Goal: Transaction & Acquisition: Purchase product/service

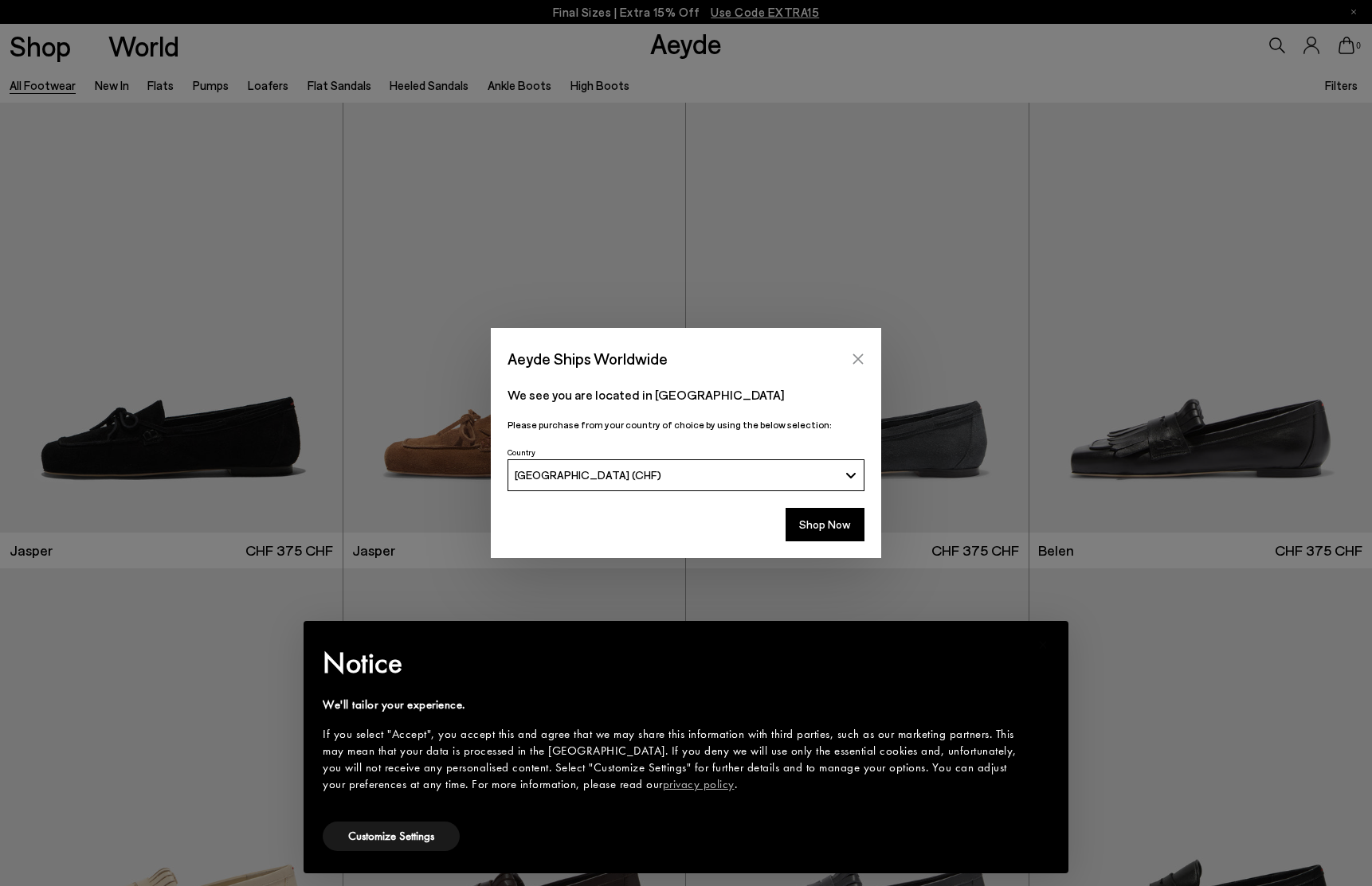
click at [849, 357] on button "Close" at bounding box center [858, 360] width 24 height 24
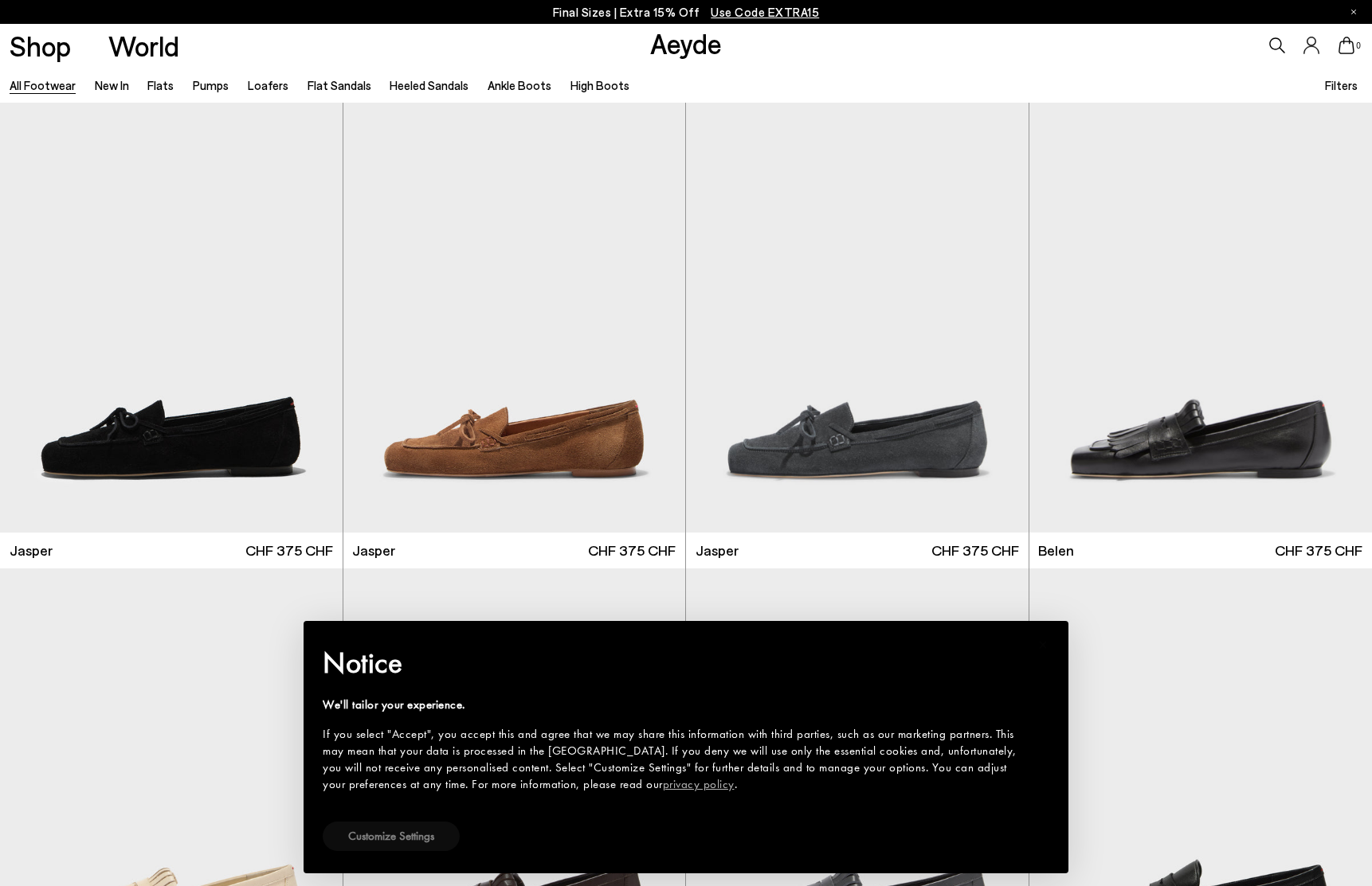
click at [424, 837] on button "Customize Settings" at bounding box center [391, 837] width 137 height 30
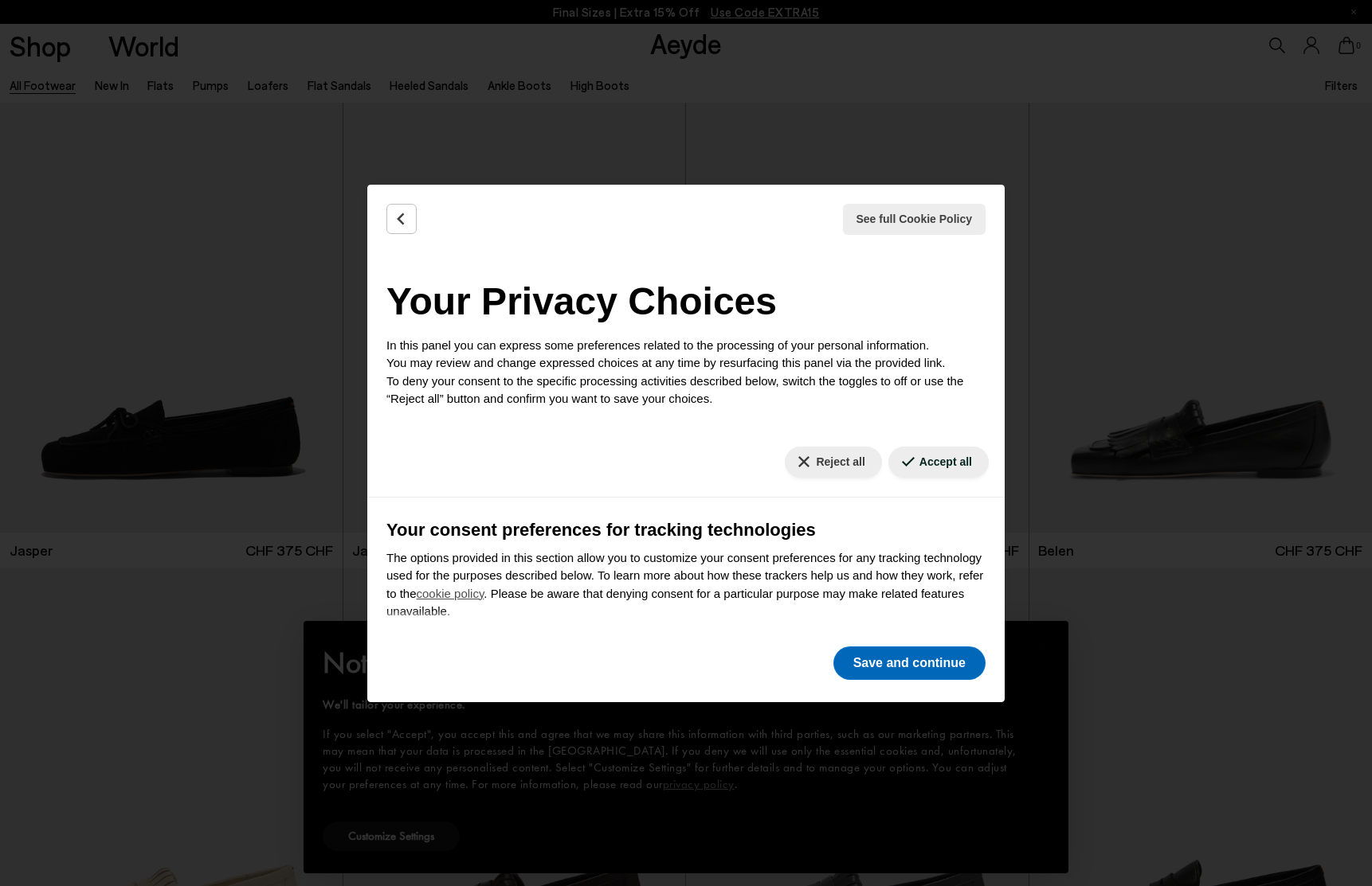
click at [908, 663] on button "Save and continue" at bounding box center [909, 664] width 152 height 33
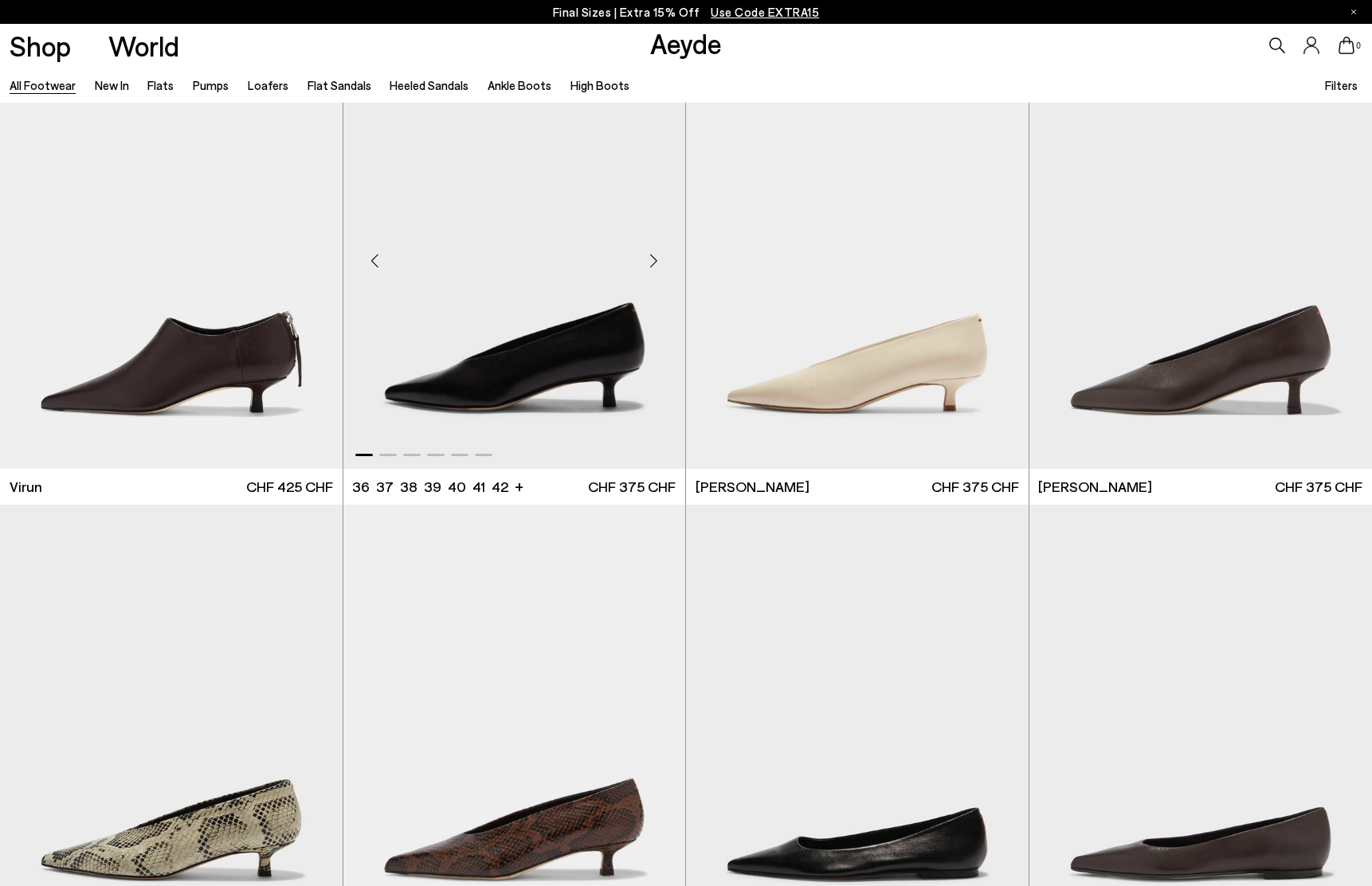
scroll to position [6153, 0]
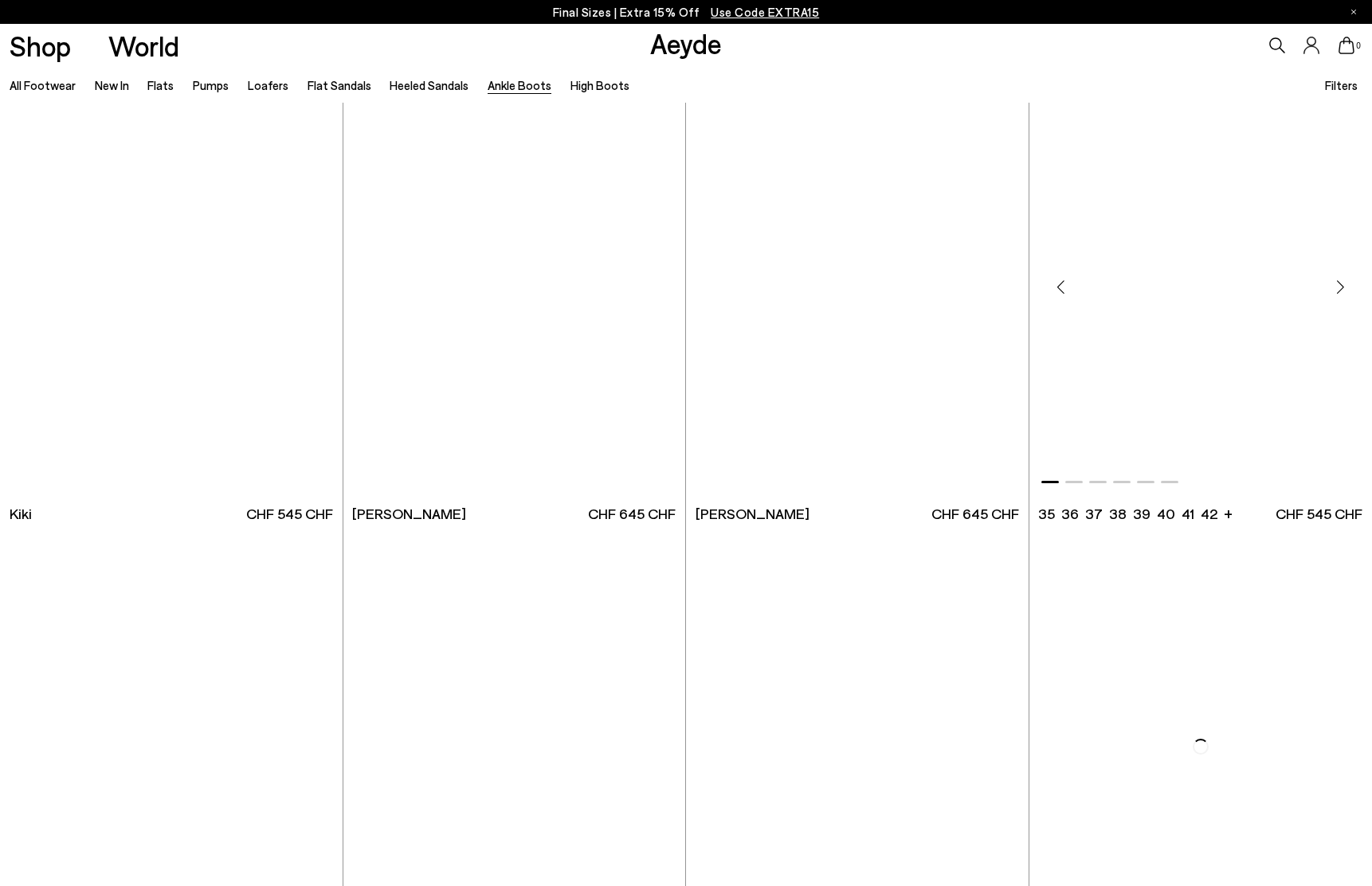
scroll to position [2831, 0]
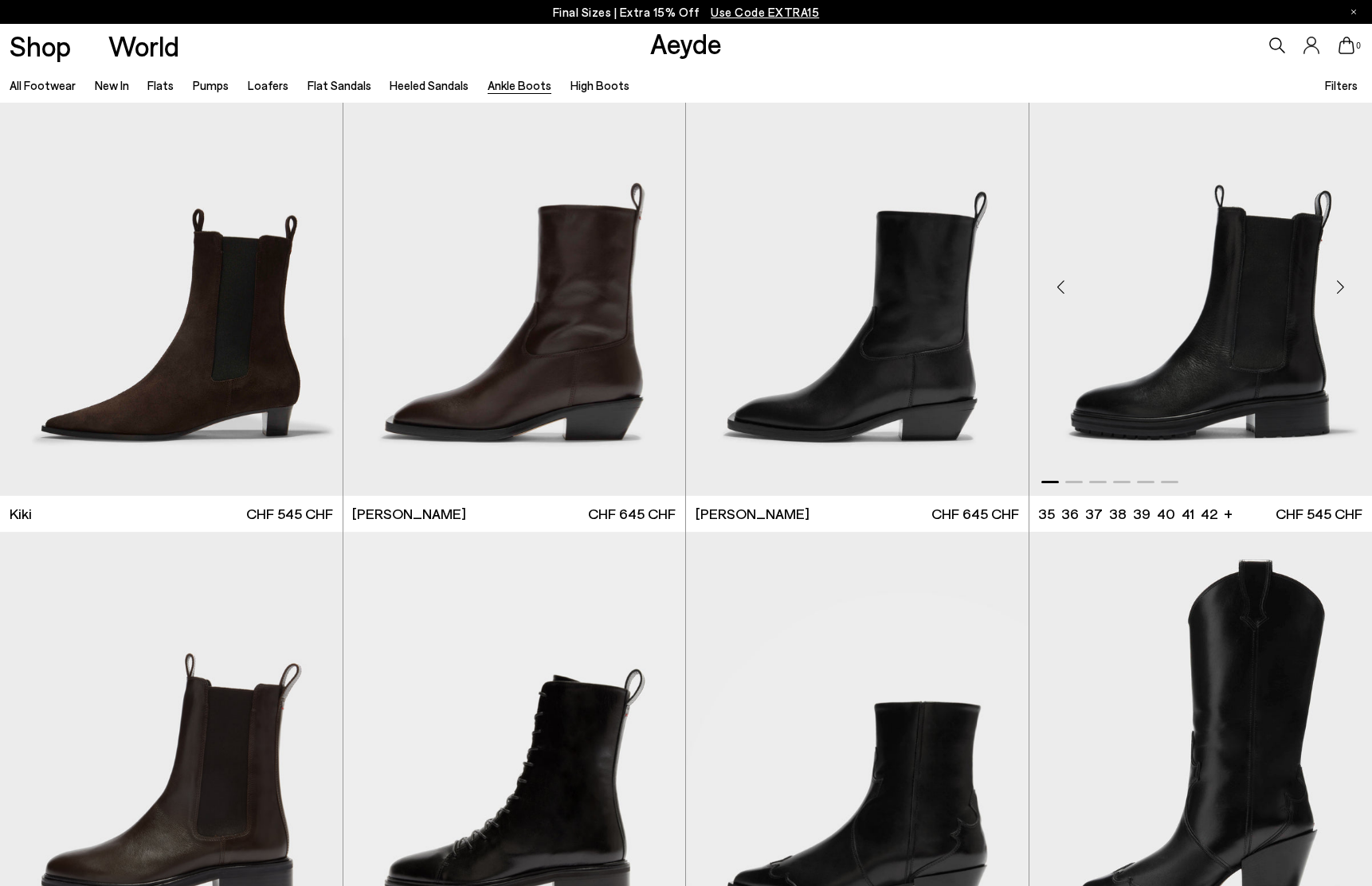
click at [1199, 399] on img "1 / 6" at bounding box center [1200, 281] width 343 height 430
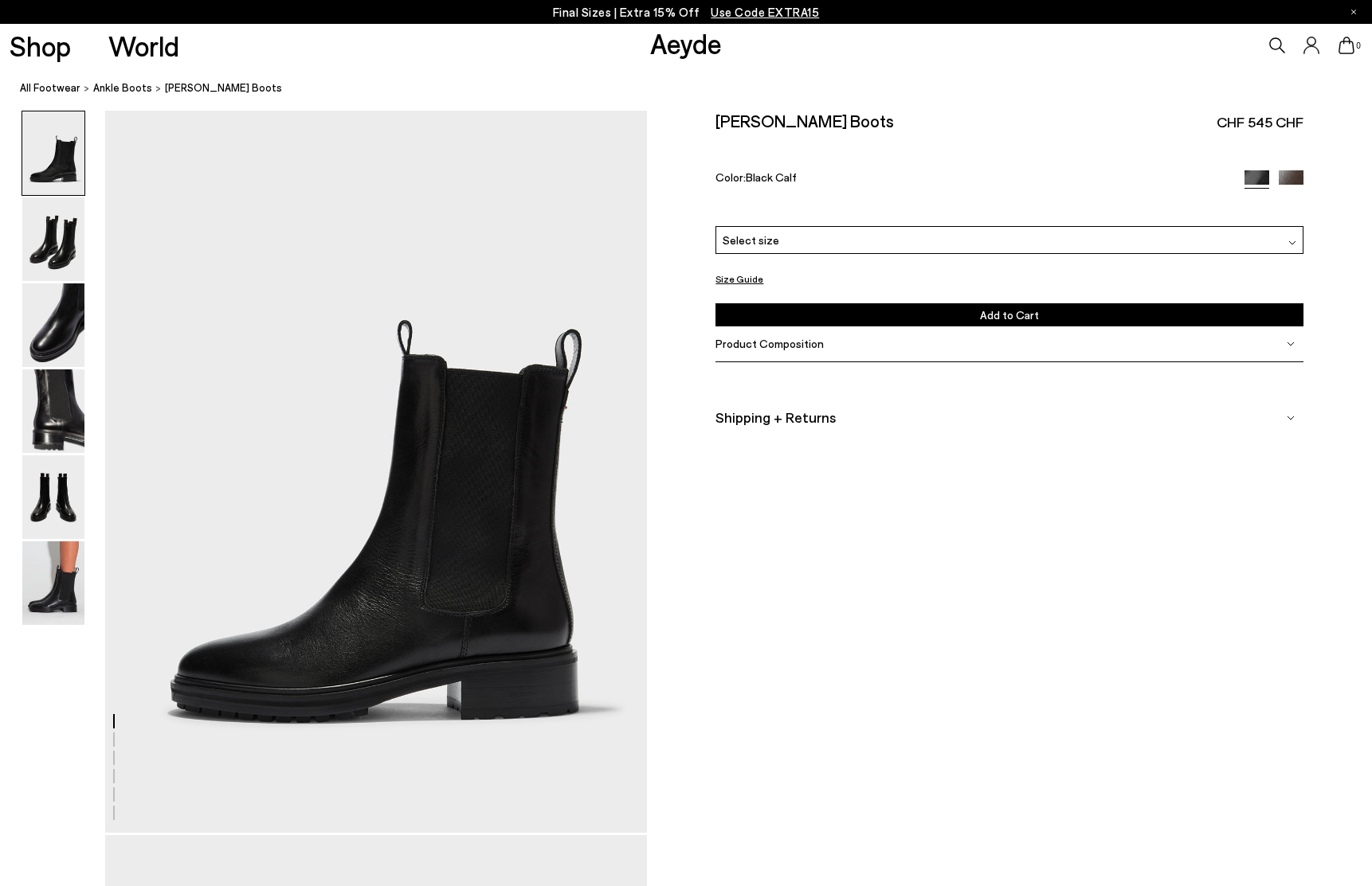
click at [847, 236] on div "Select size" at bounding box center [1010, 240] width 588 height 28
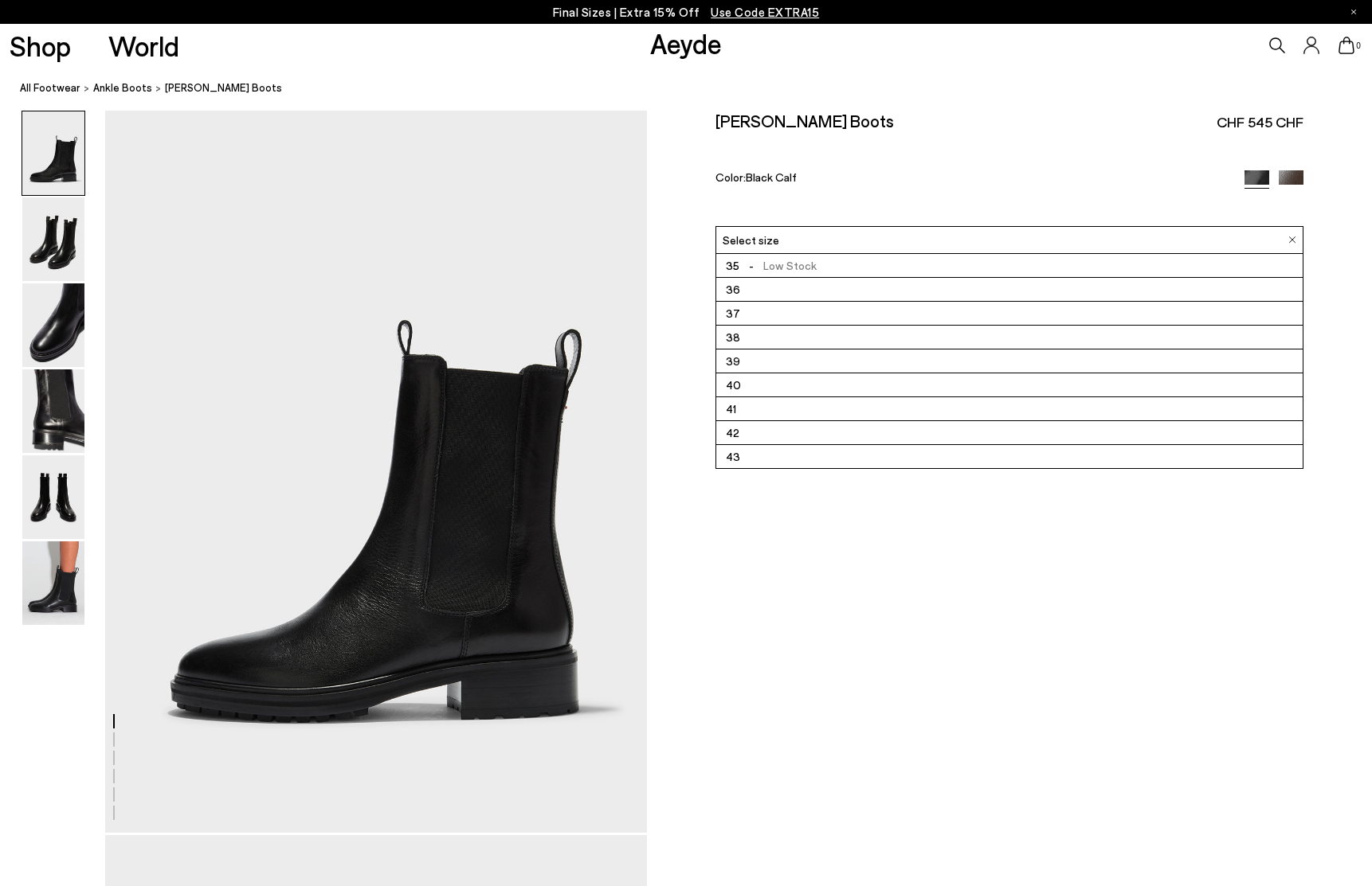
click at [847, 236] on div "Select size" at bounding box center [1010, 240] width 588 height 28
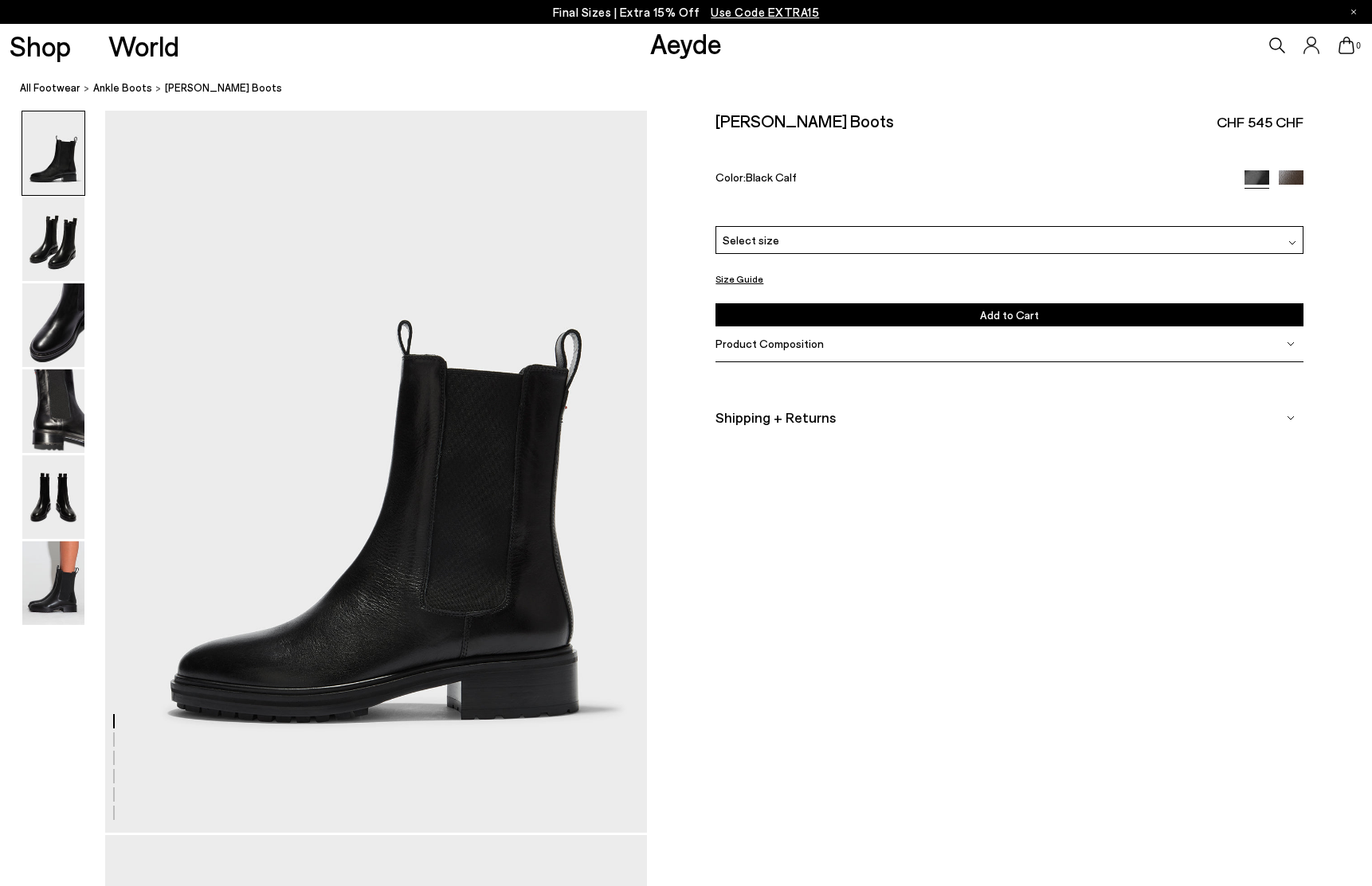
scroll to position [0, 4]
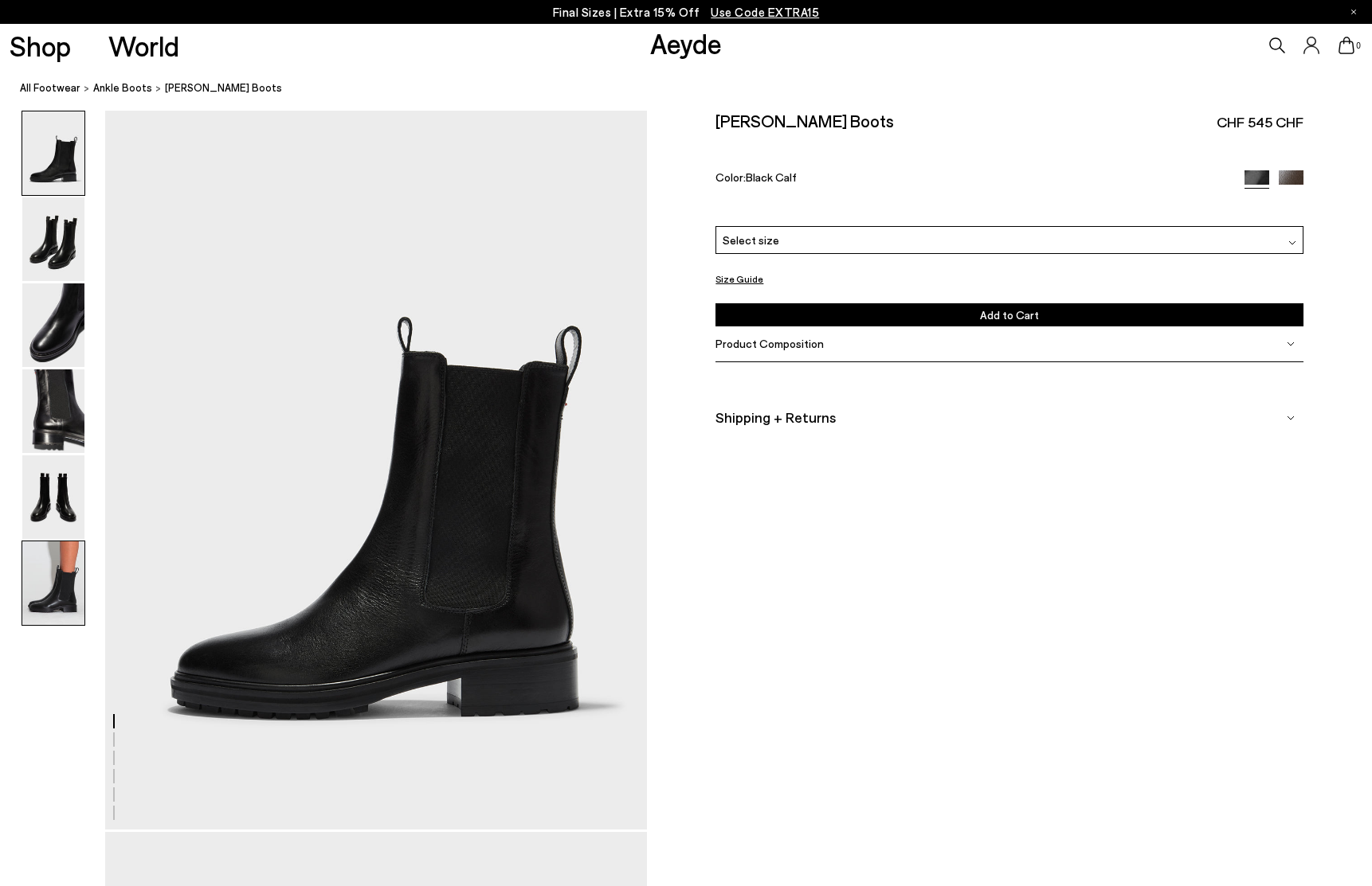
click at [48, 599] on img at bounding box center [53, 583] width 62 height 83
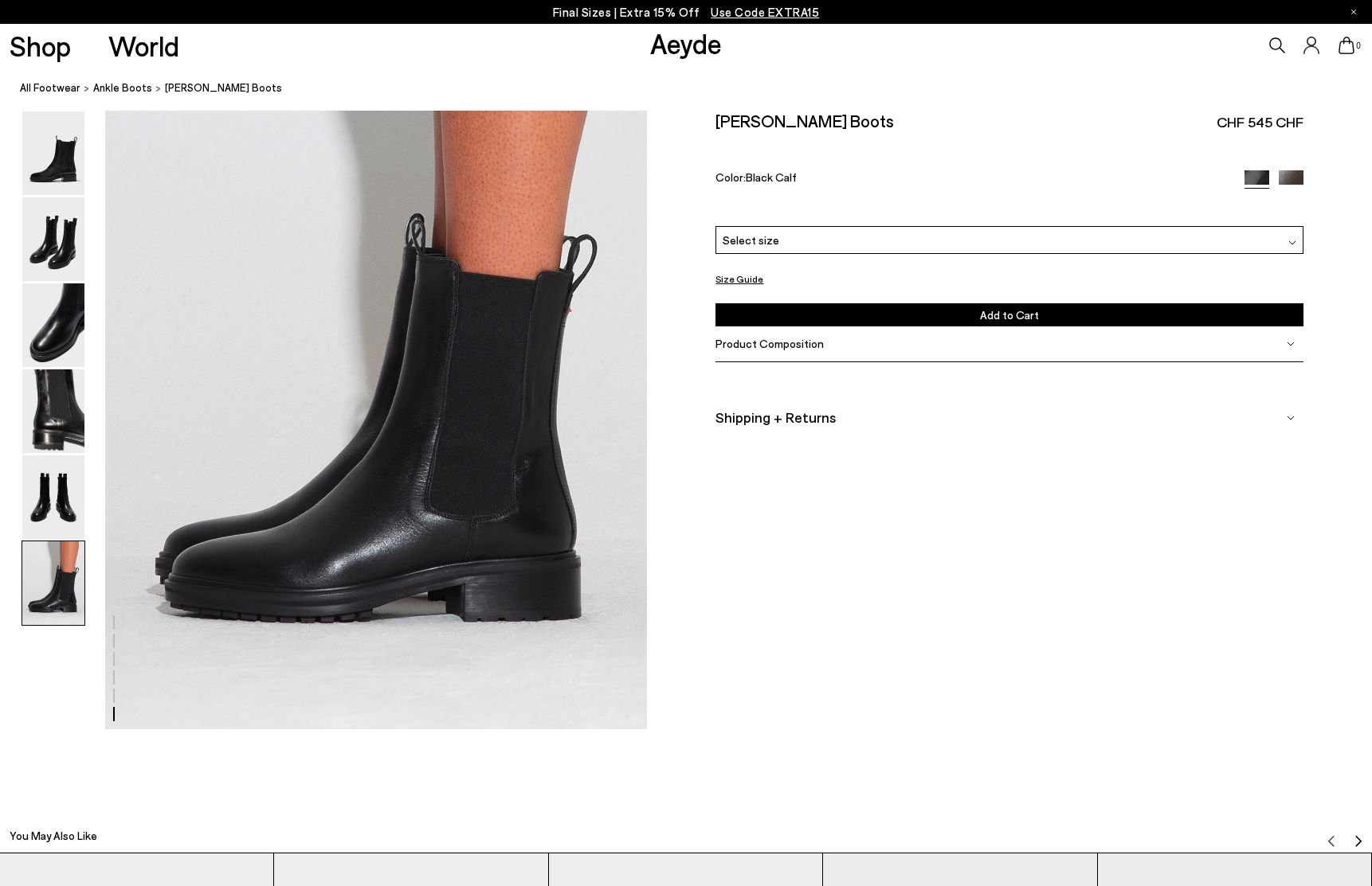
scroll to position [3720, 0]
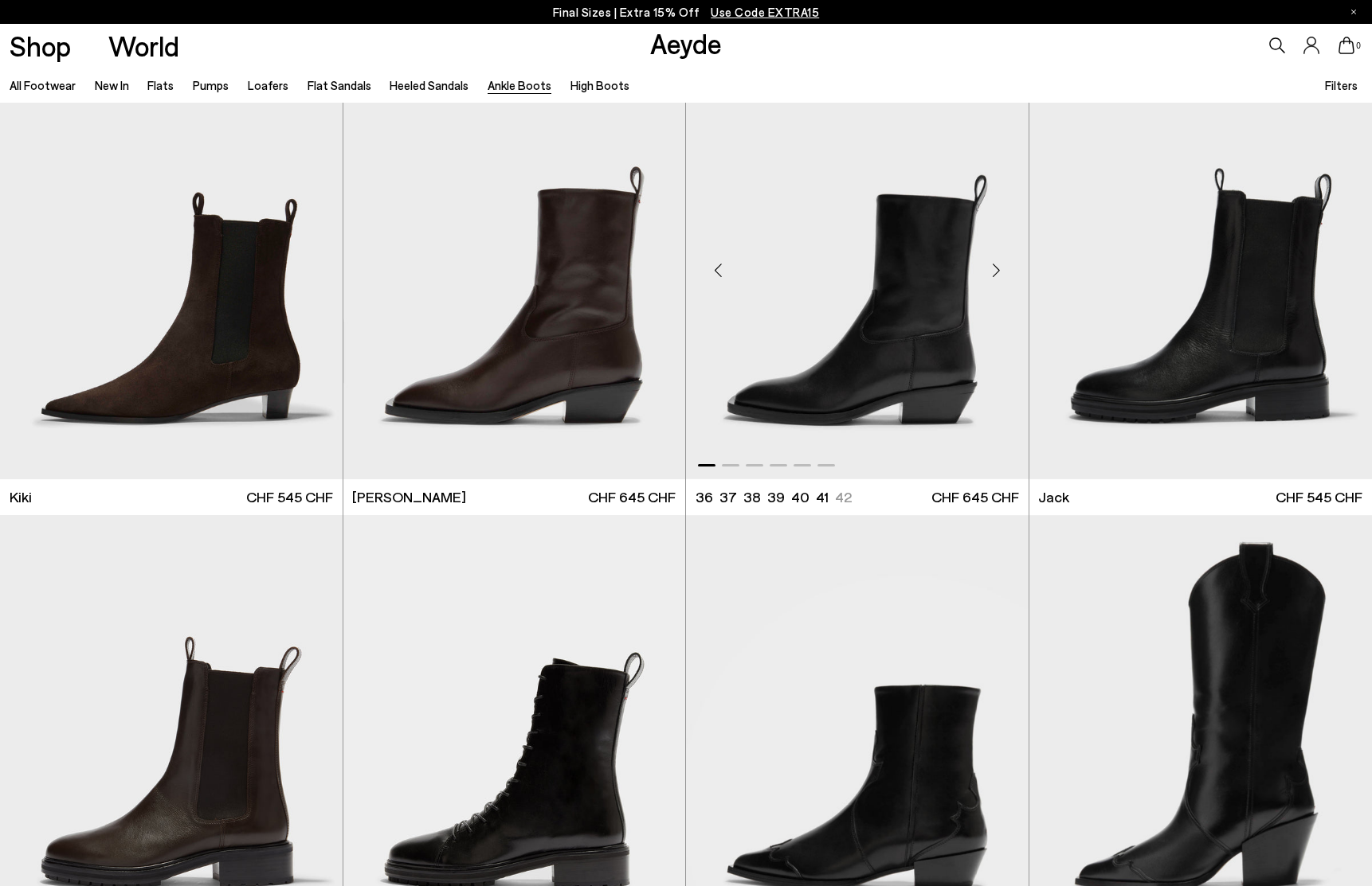
scroll to position [2851, 0]
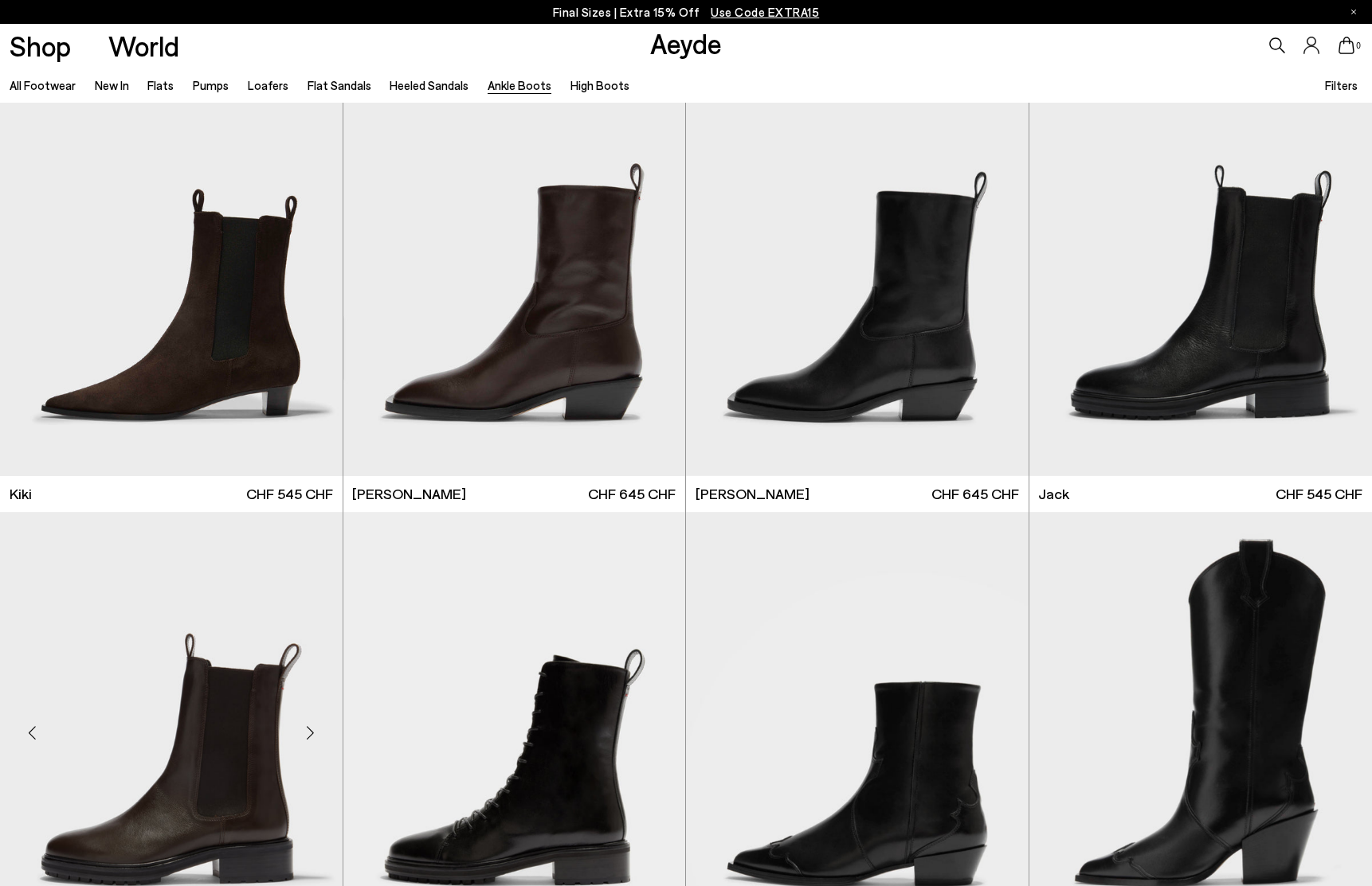
click at [313, 734] on div "Next slide" at bounding box center [311, 734] width 48 height 48
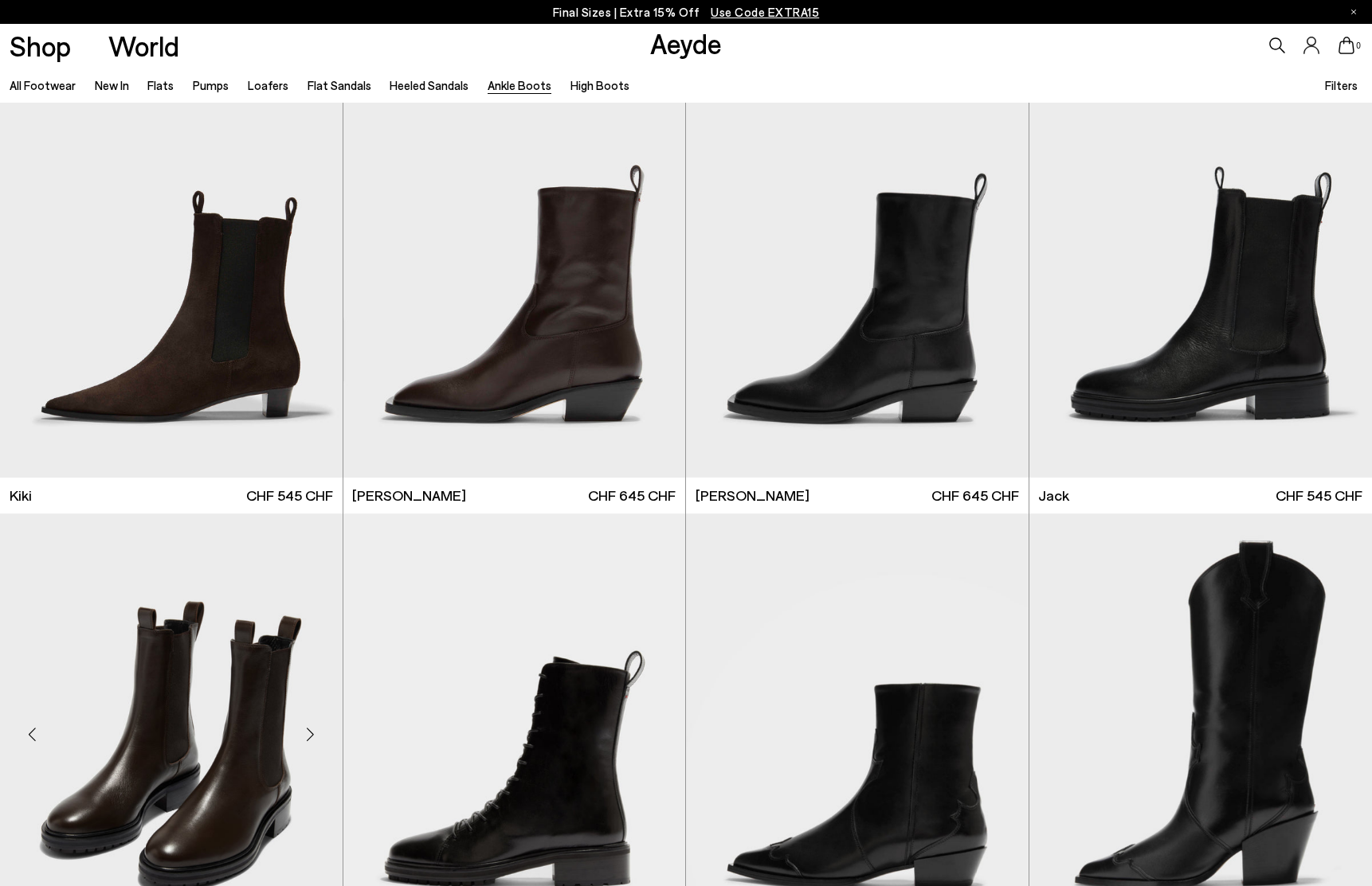
click at [313, 734] on div "Next slide" at bounding box center [311, 735] width 48 height 48
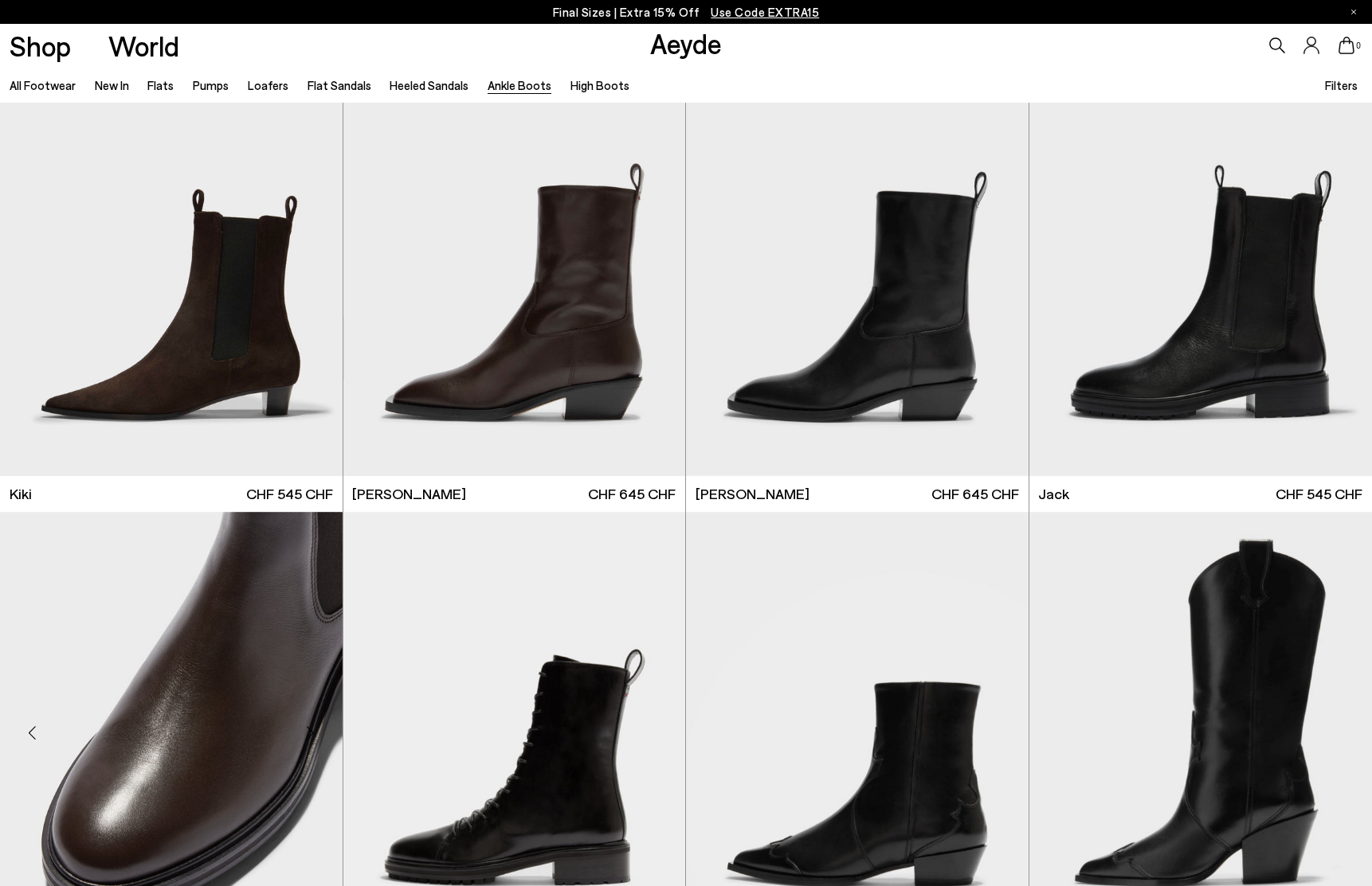
click at [313, 734] on div "Next slide" at bounding box center [311, 734] width 48 height 48
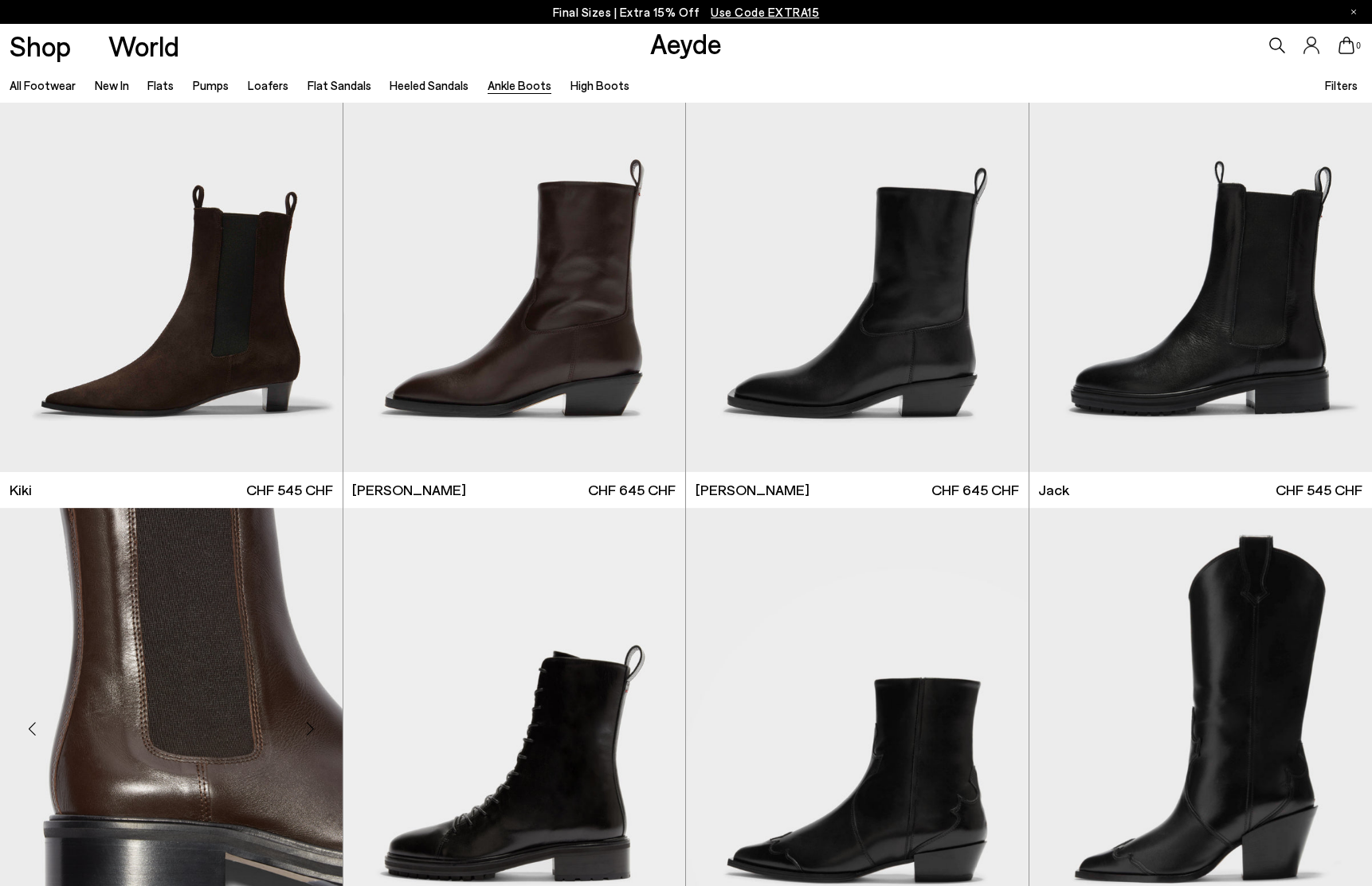
click at [313, 734] on div "Next slide" at bounding box center [311, 729] width 48 height 48
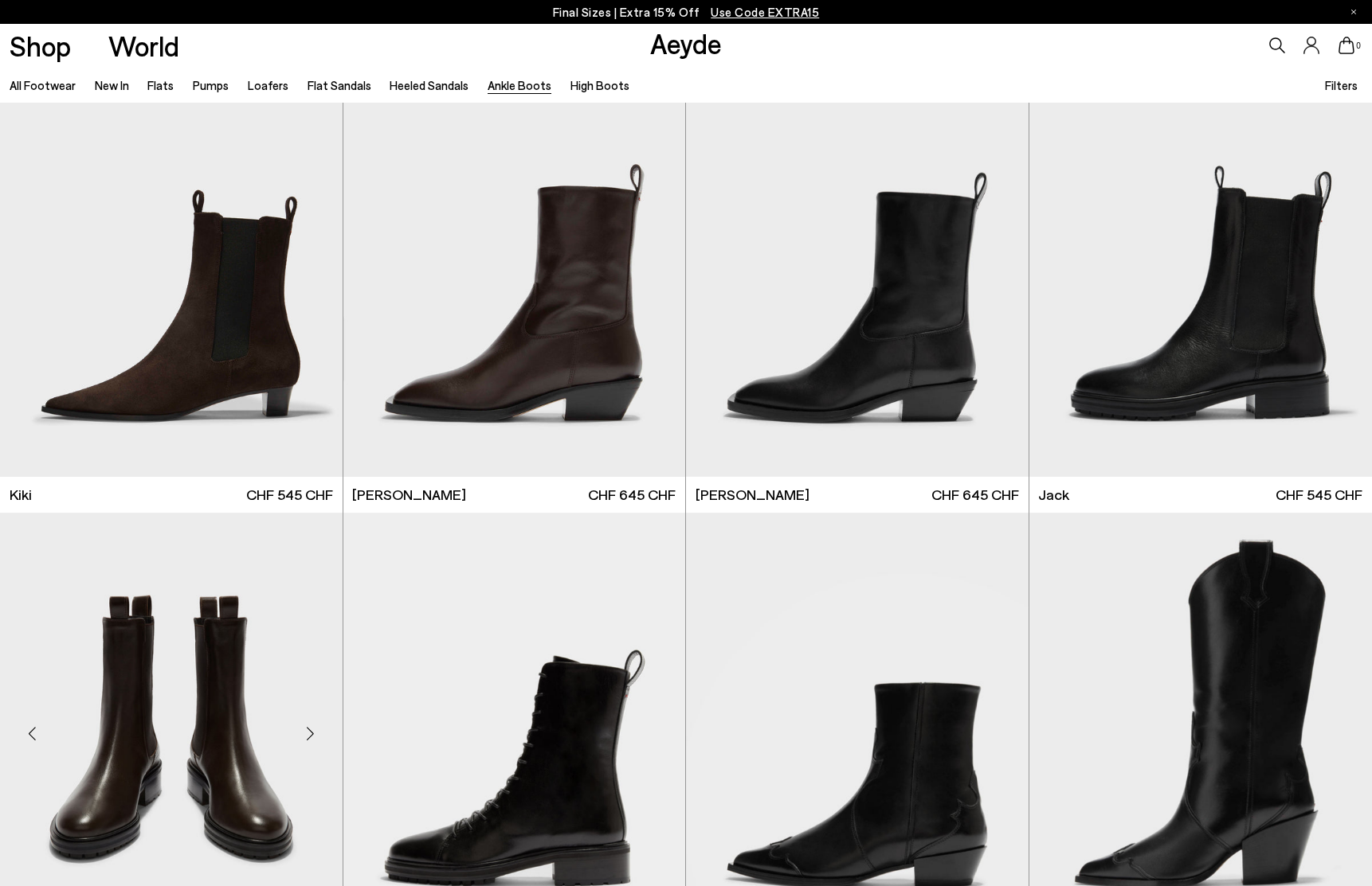
scroll to position [2850, 0]
click at [313, 734] on div "Next slide" at bounding box center [311, 734] width 48 height 48
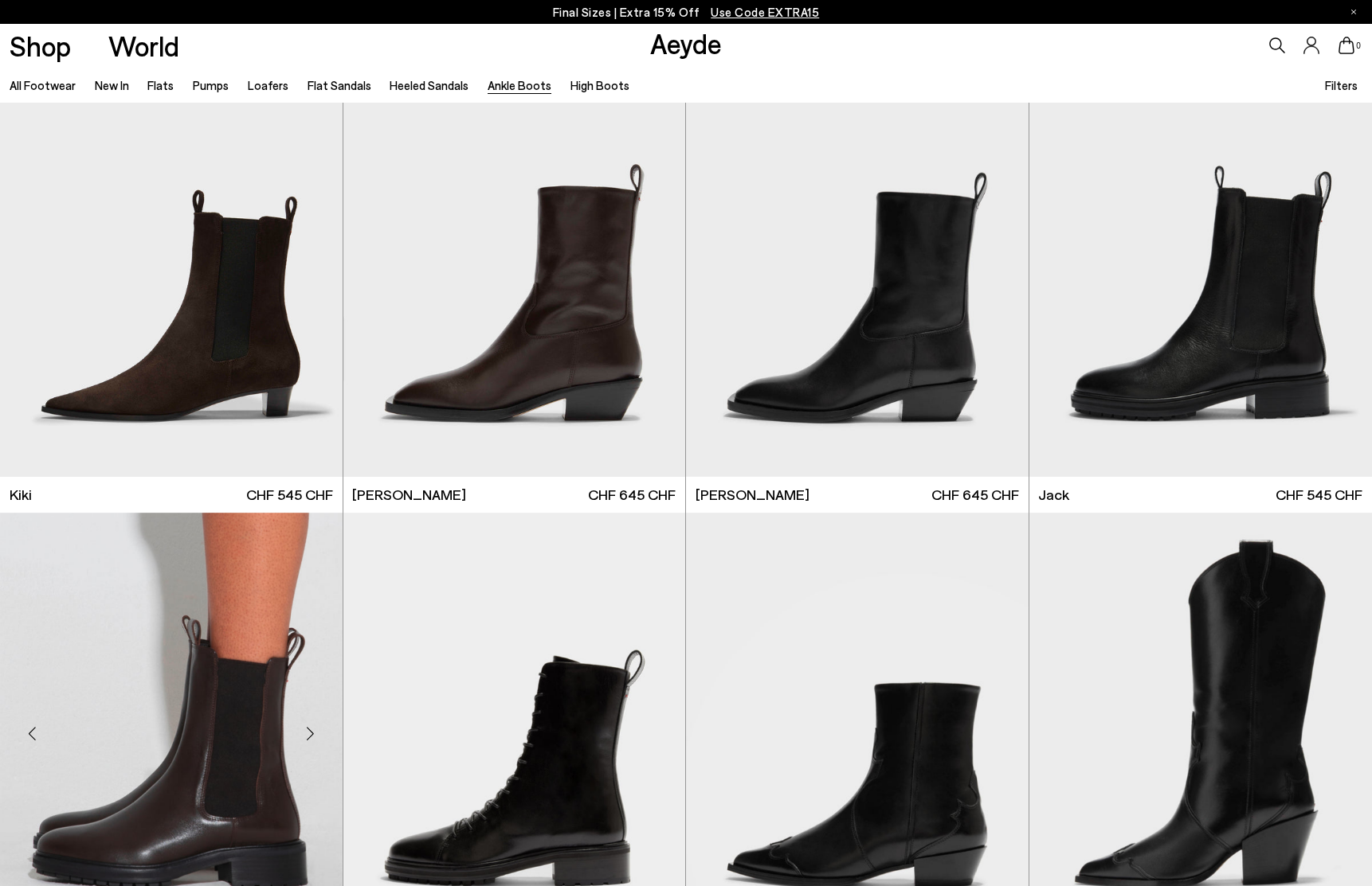
click at [313, 734] on div "Next slide" at bounding box center [311, 734] width 48 height 48
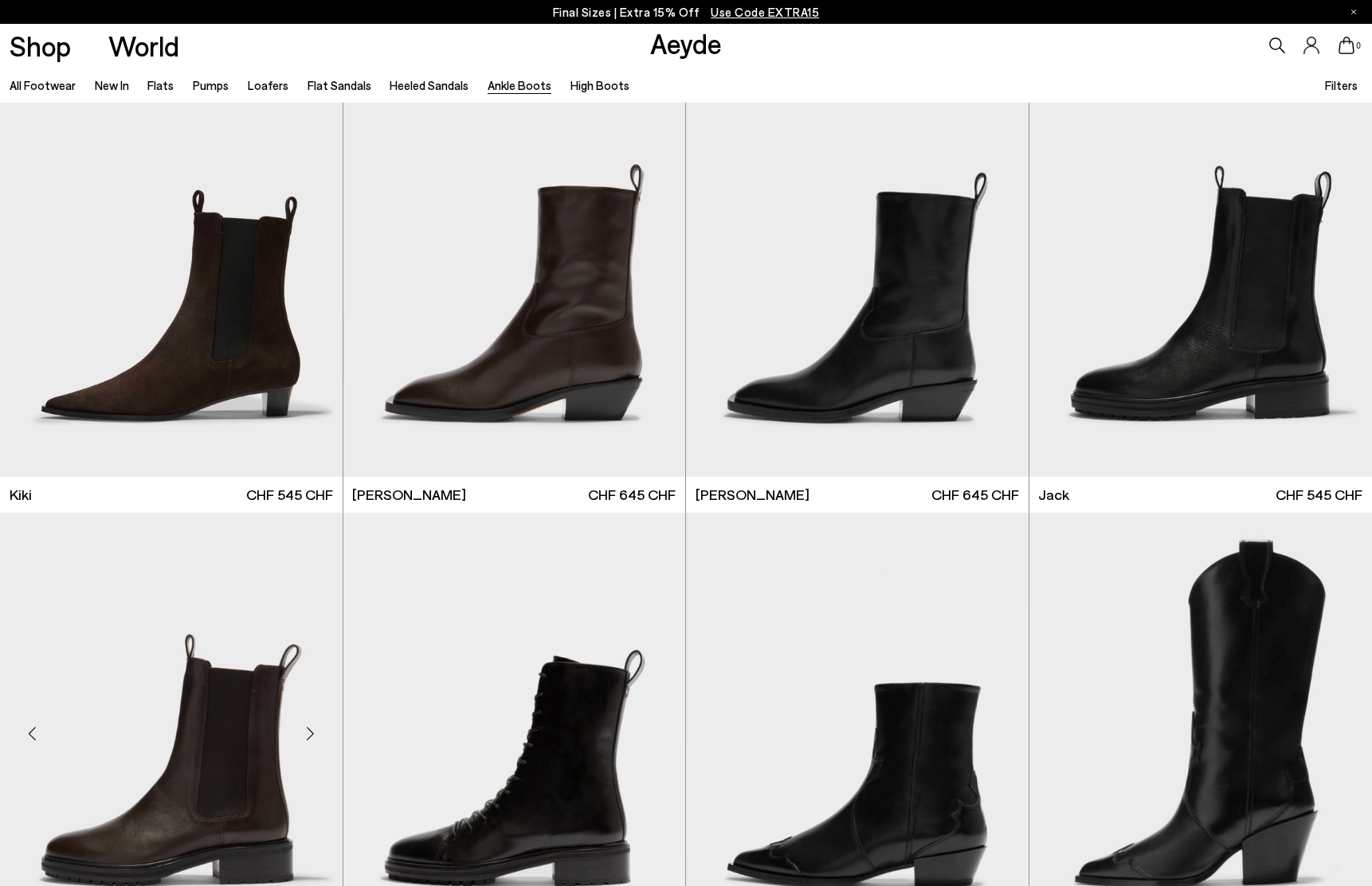
click at [313, 734] on div "Next slide" at bounding box center [311, 734] width 48 height 48
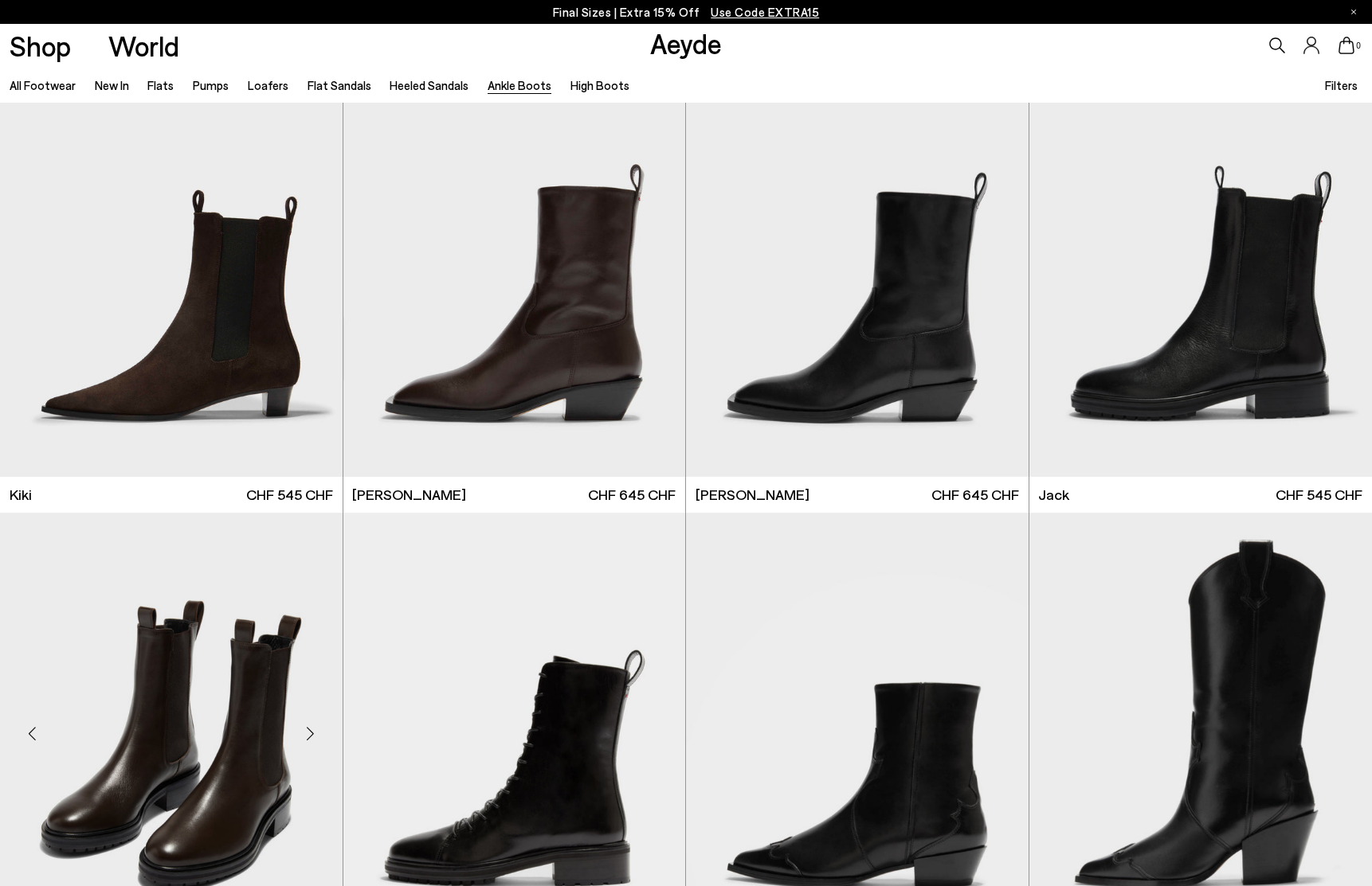
click at [313, 734] on div "Next slide" at bounding box center [311, 734] width 48 height 48
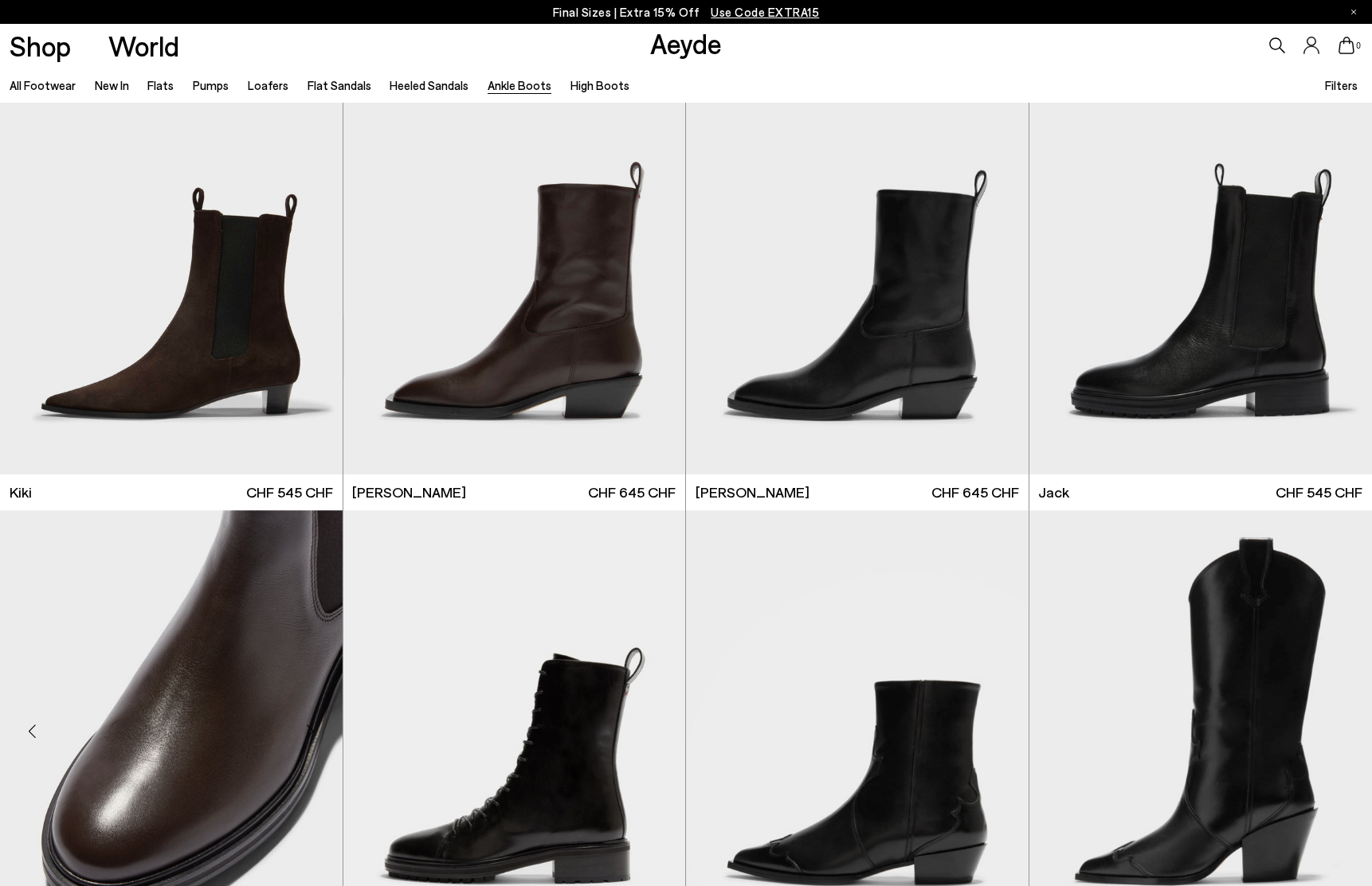
click at [313, 734] on div "Next slide" at bounding box center [311, 732] width 48 height 48
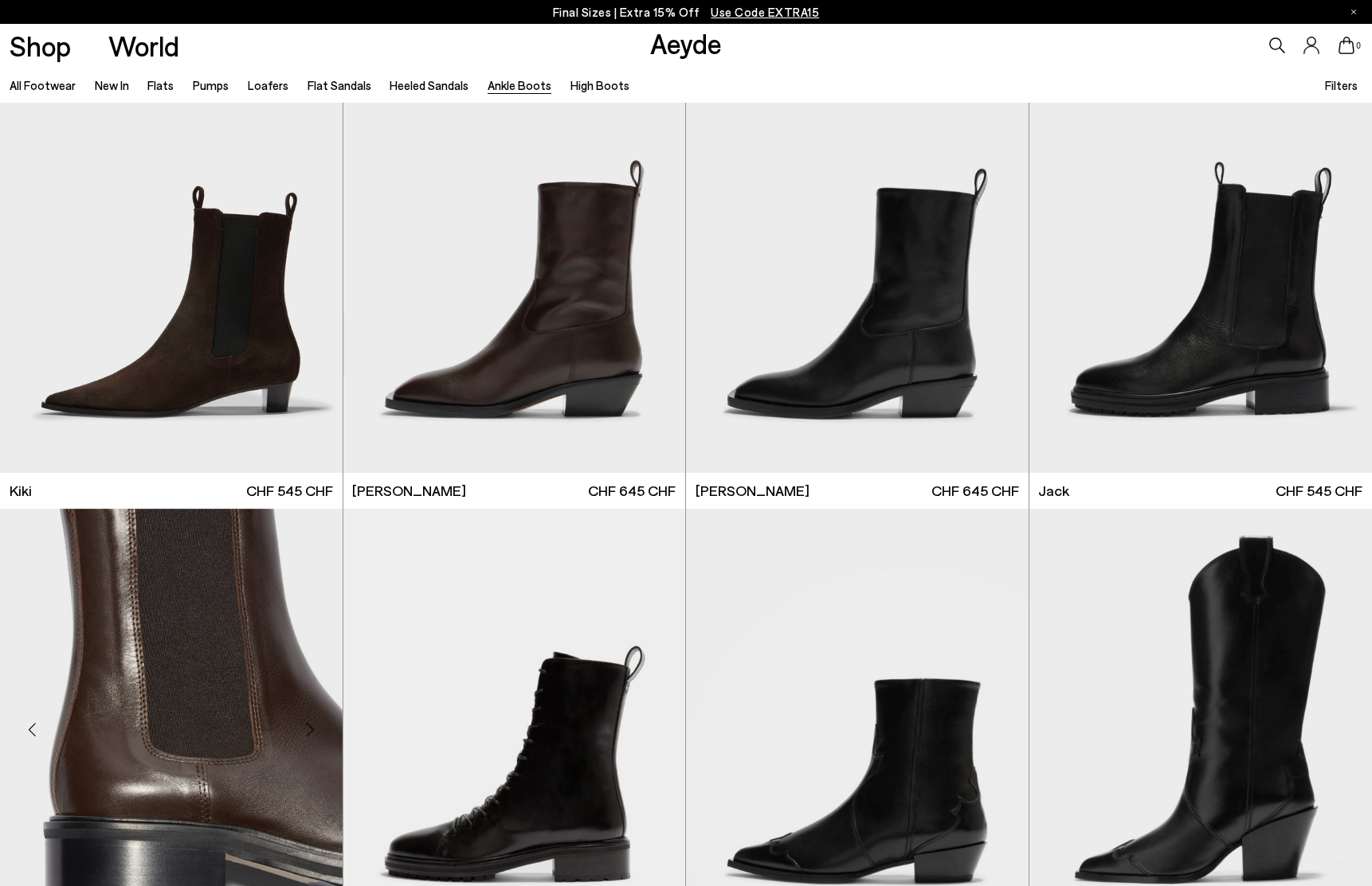
click at [313, 734] on div "Next slide" at bounding box center [311, 730] width 48 height 48
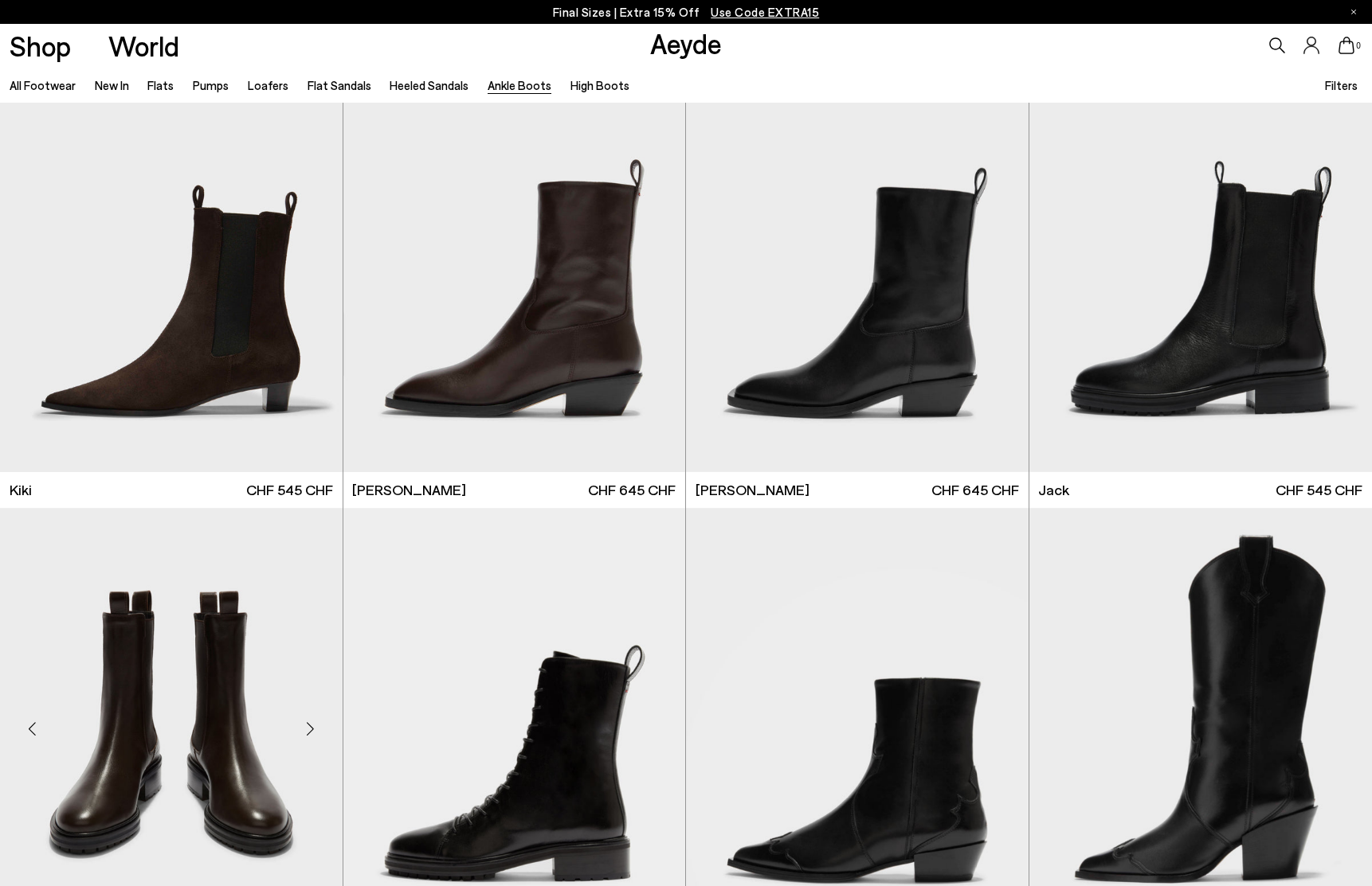
scroll to position [2859, 0]
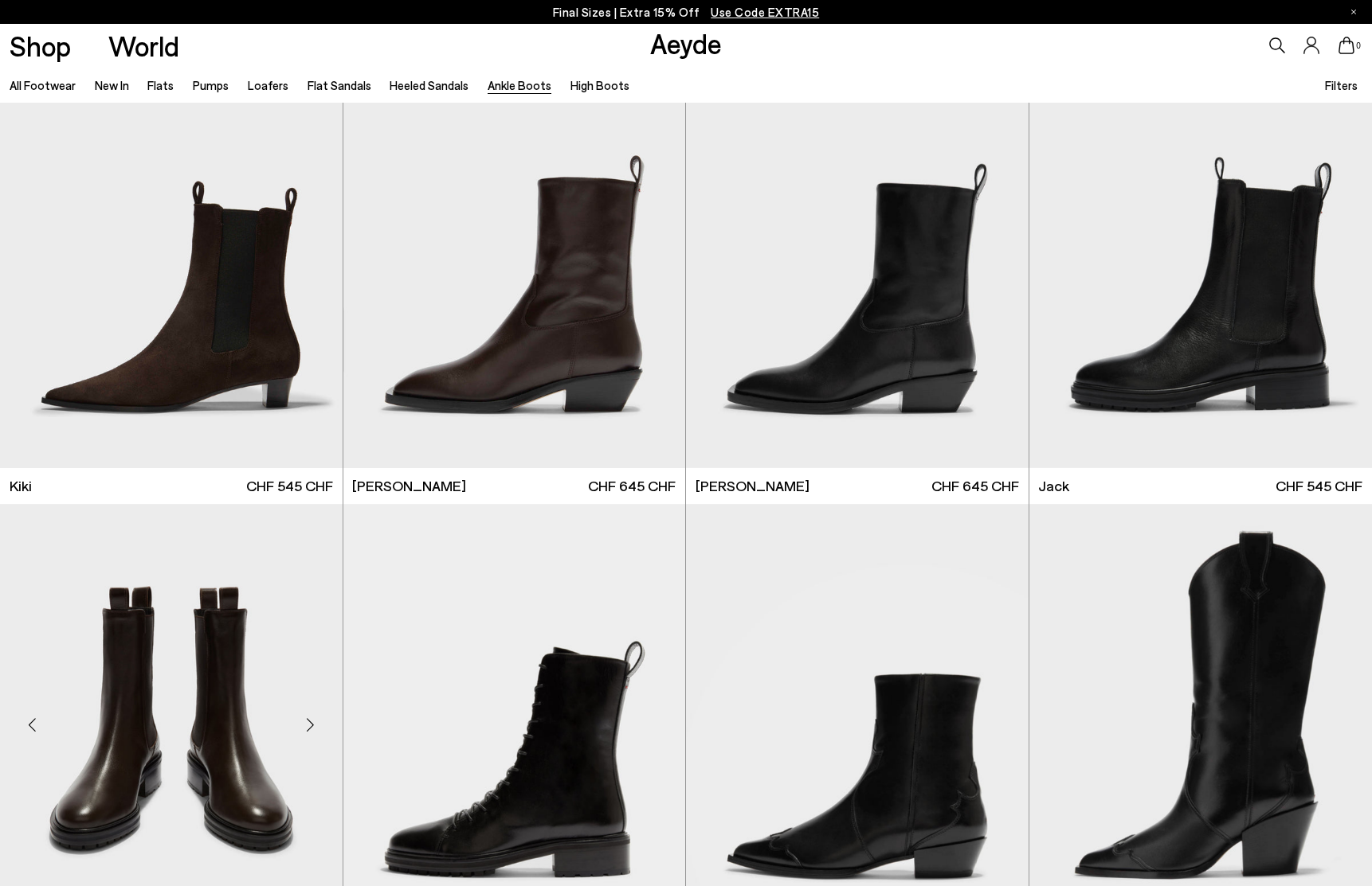
click at [313, 734] on div "Next slide" at bounding box center [311, 726] width 48 height 48
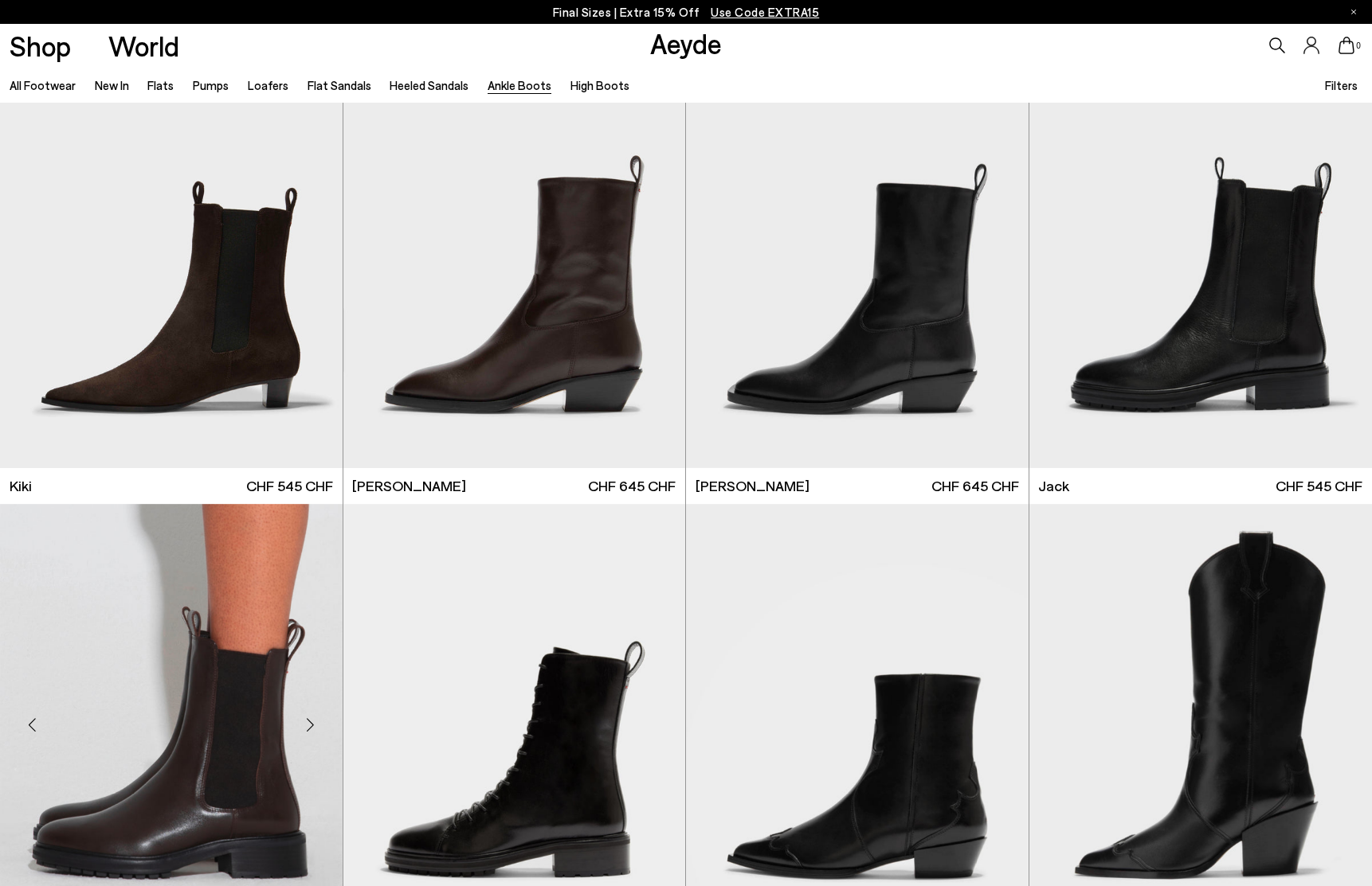
click at [313, 734] on div "Next slide" at bounding box center [311, 726] width 48 height 48
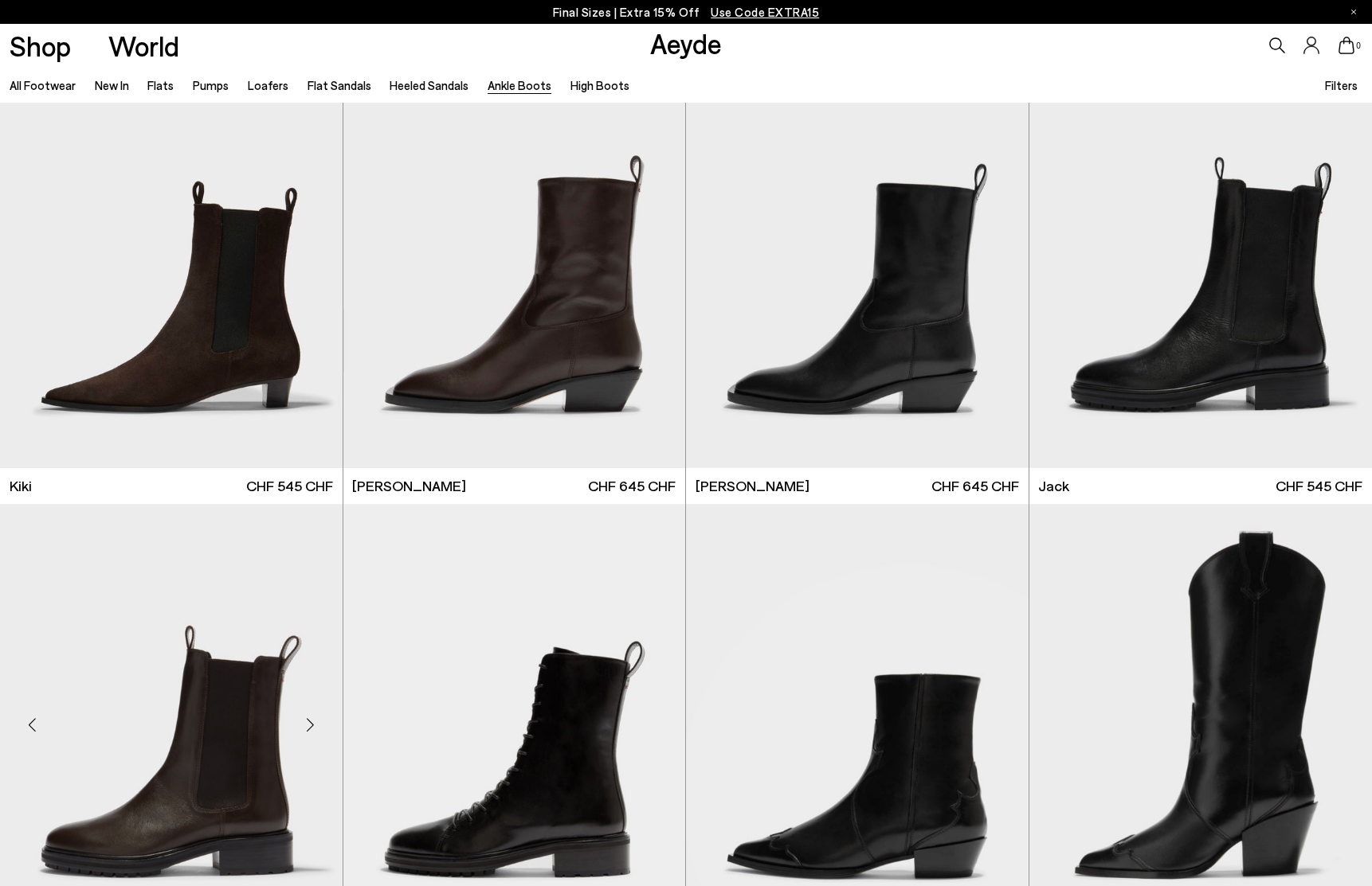
scroll to position [2860, 0]
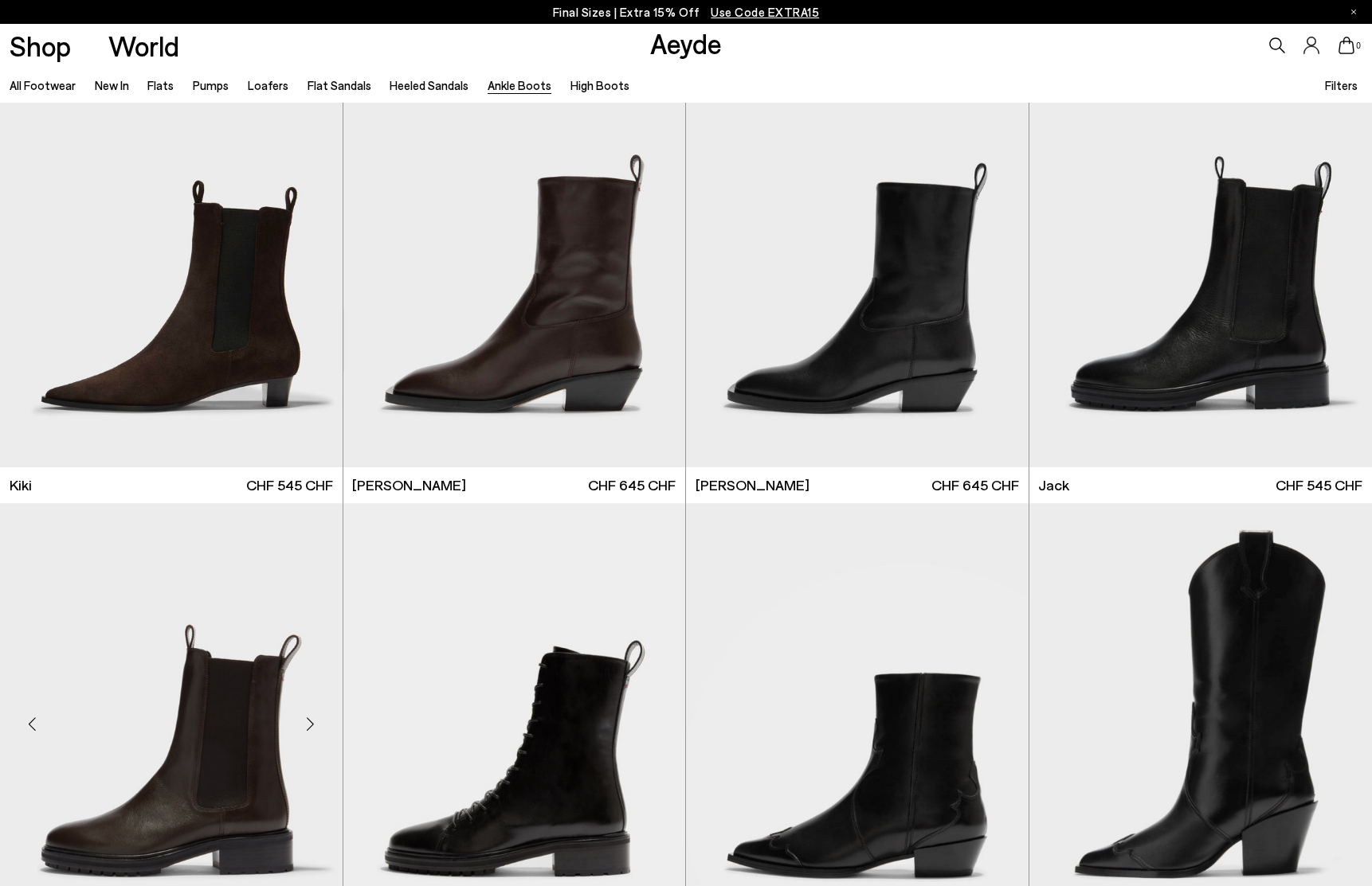
click at [313, 734] on div "Next slide" at bounding box center [311, 725] width 48 height 48
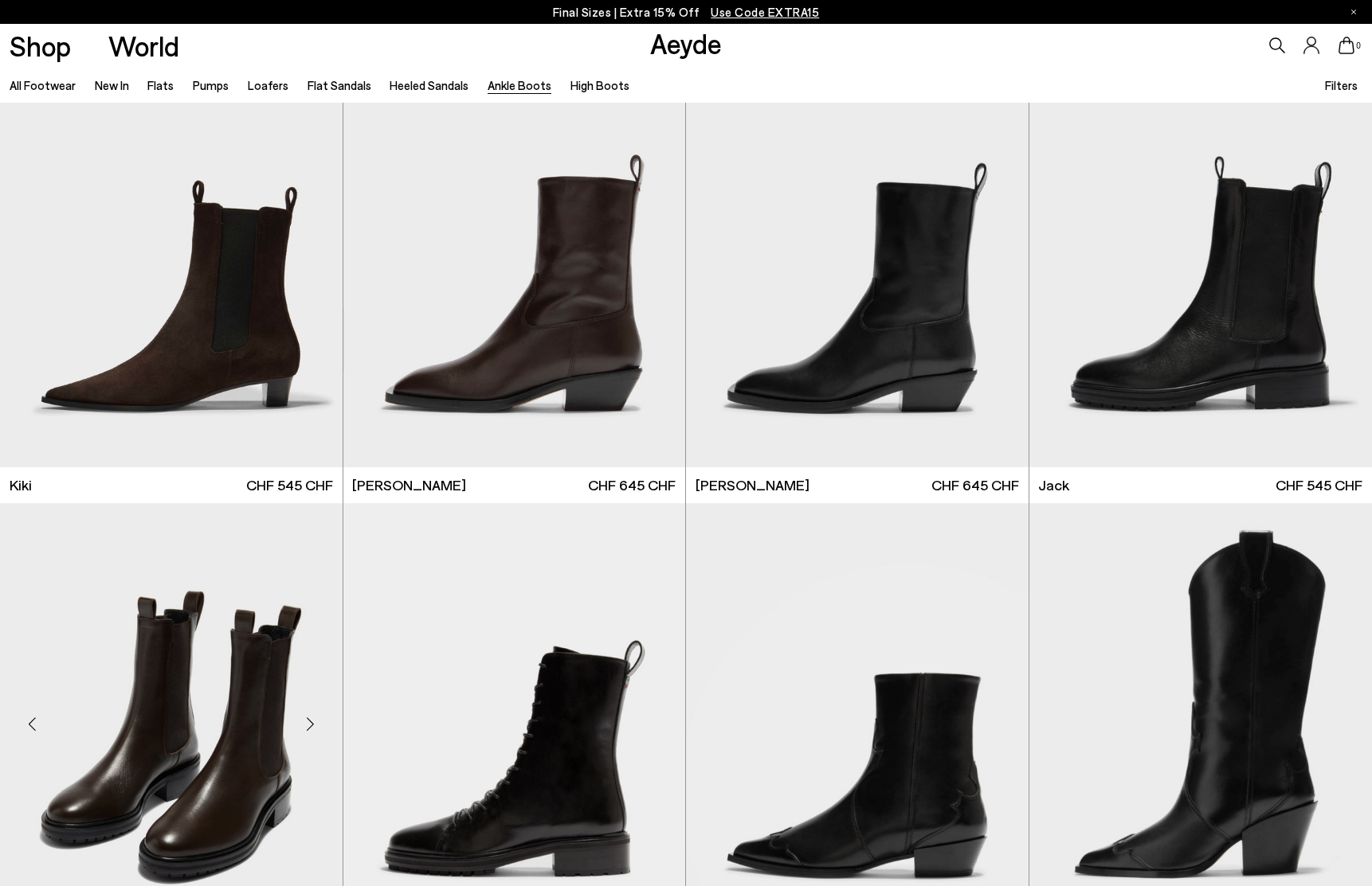
click at [313, 734] on div "Next slide" at bounding box center [311, 725] width 48 height 48
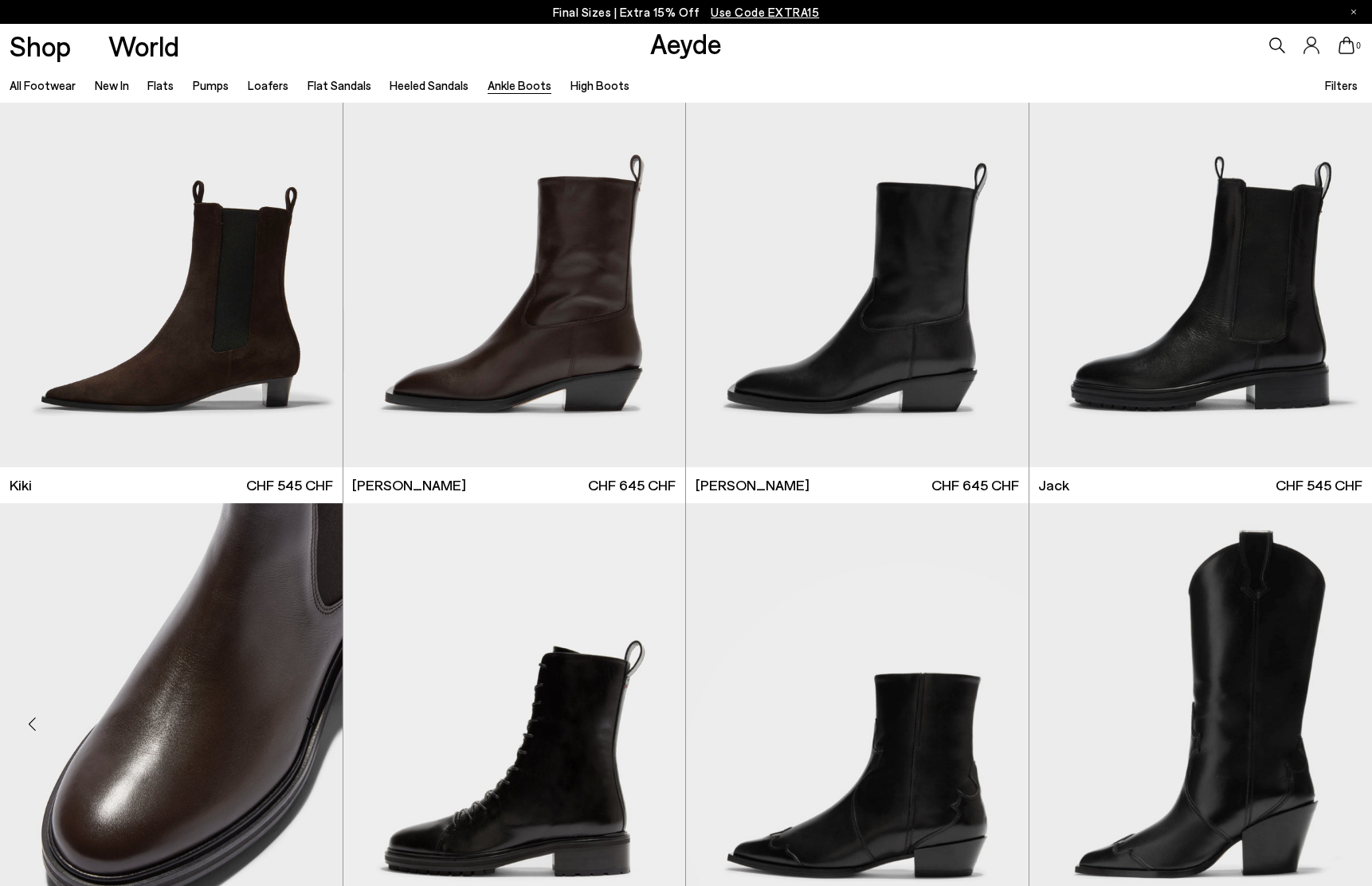
click at [313, 734] on div "Next slide" at bounding box center [311, 725] width 48 height 48
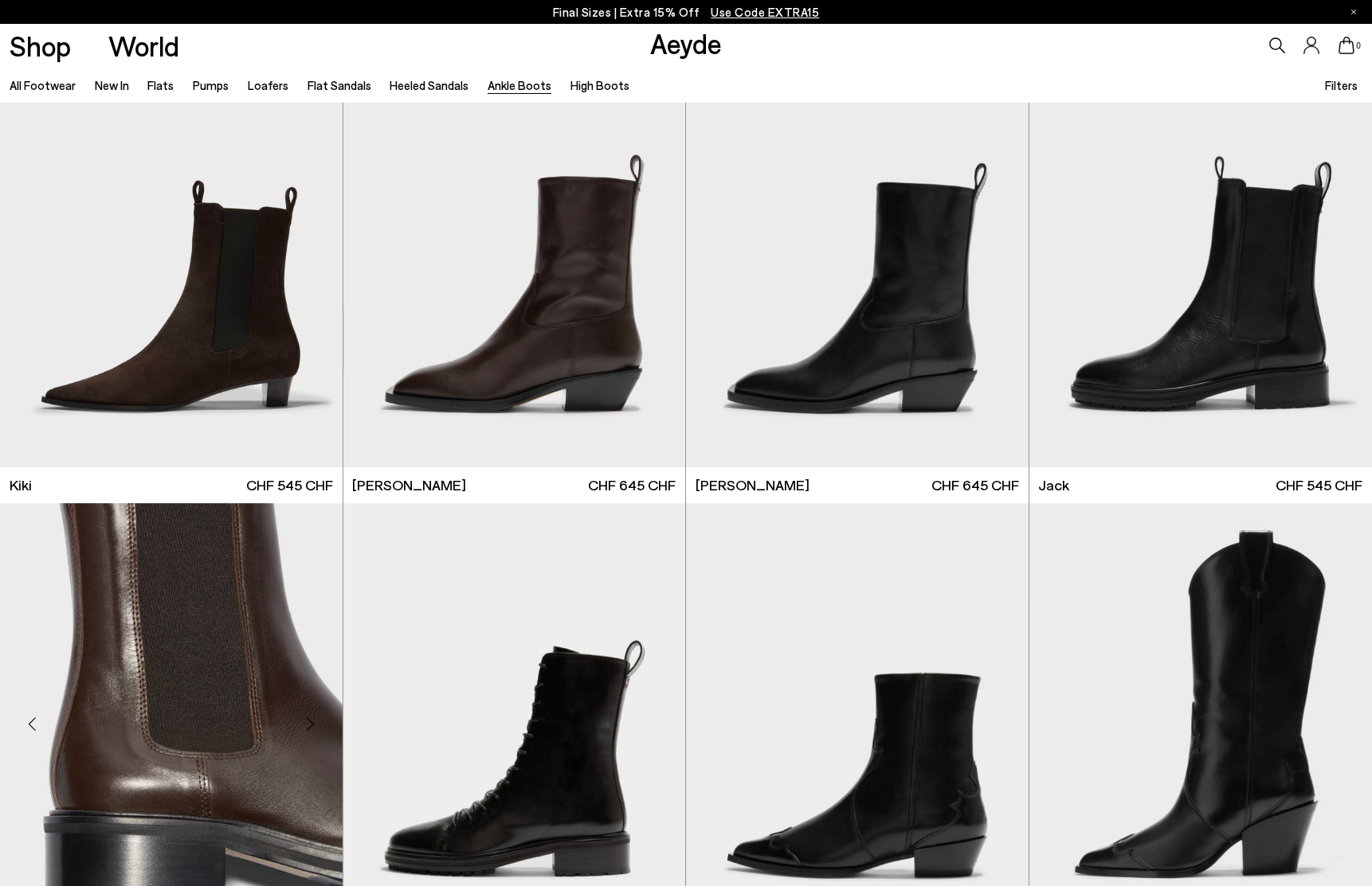
click at [313, 734] on div "Next slide" at bounding box center [311, 725] width 48 height 48
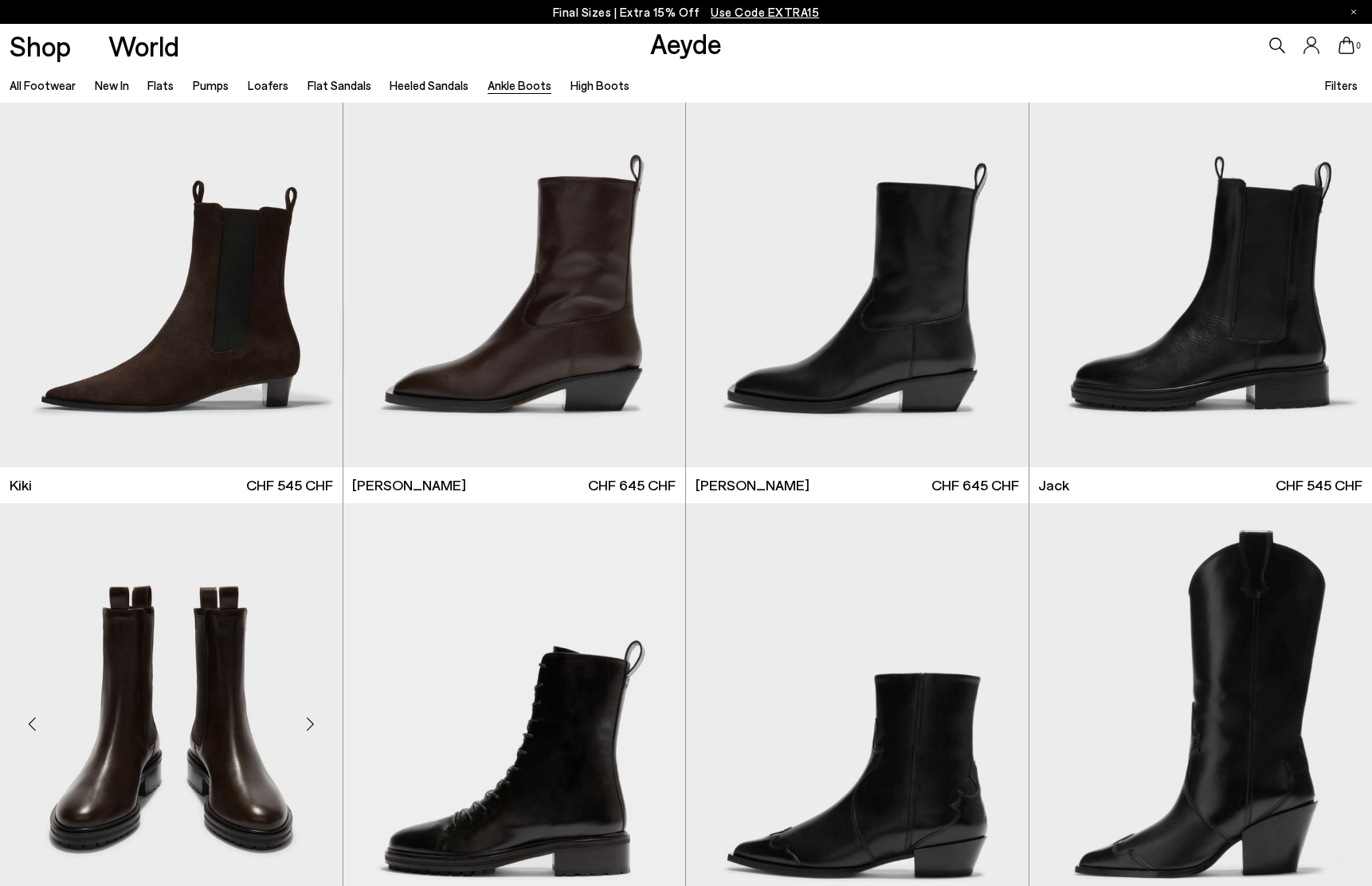
scroll to position [2861, 0]
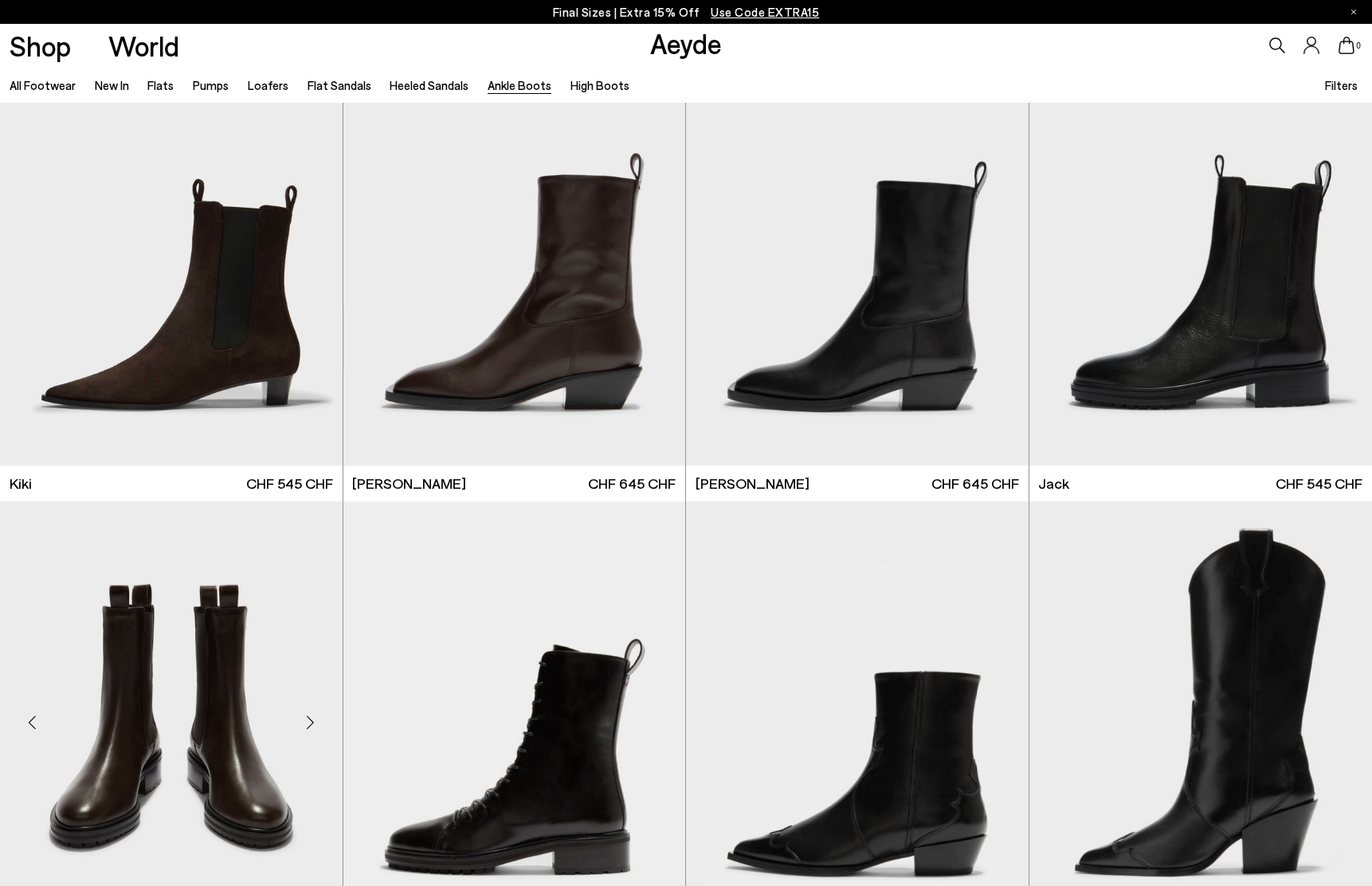
click at [313, 734] on div "Next slide" at bounding box center [311, 723] width 48 height 48
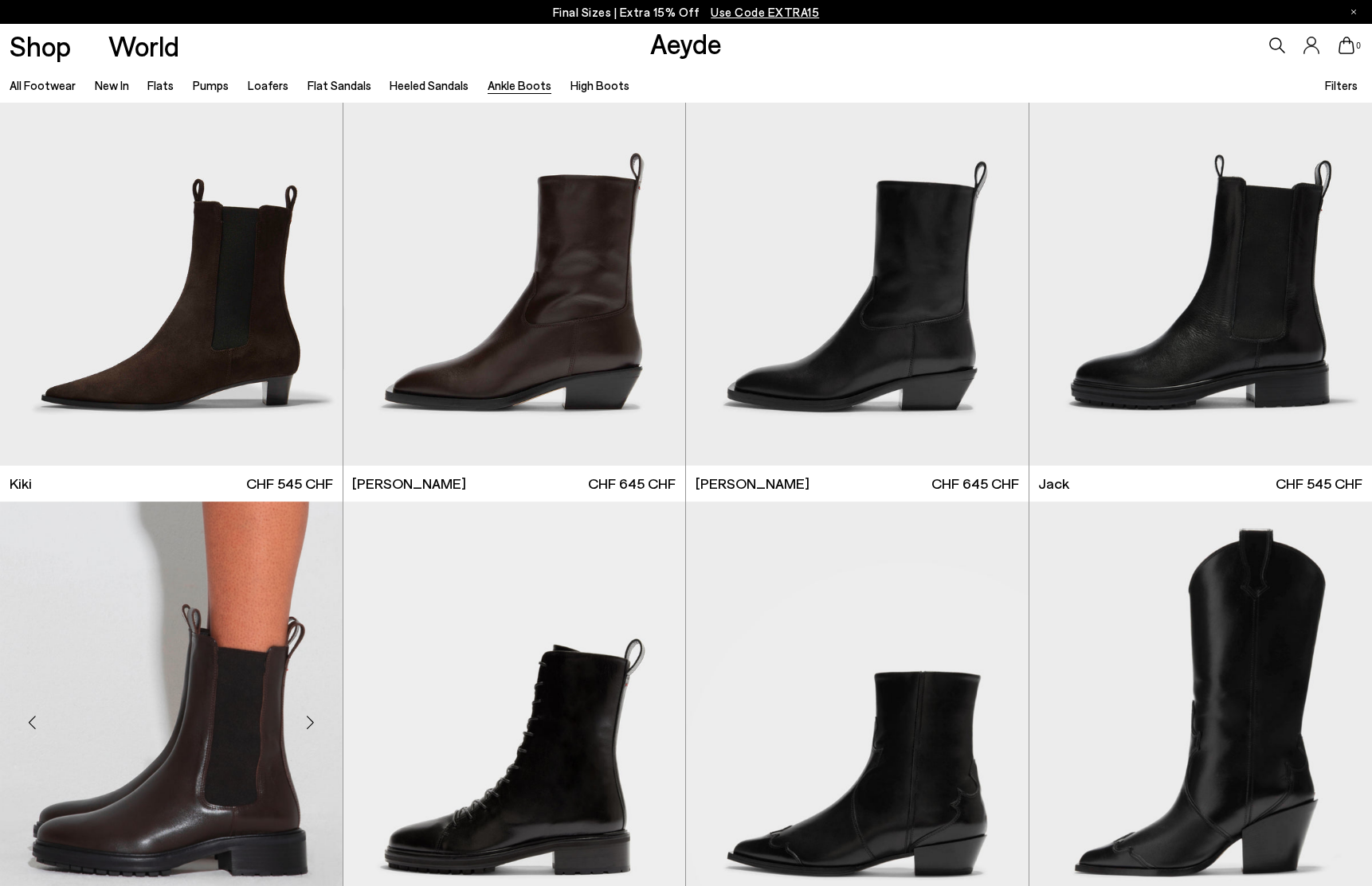
click at [313, 734] on div "Next slide" at bounding box center [311, 723] width 48 height 48
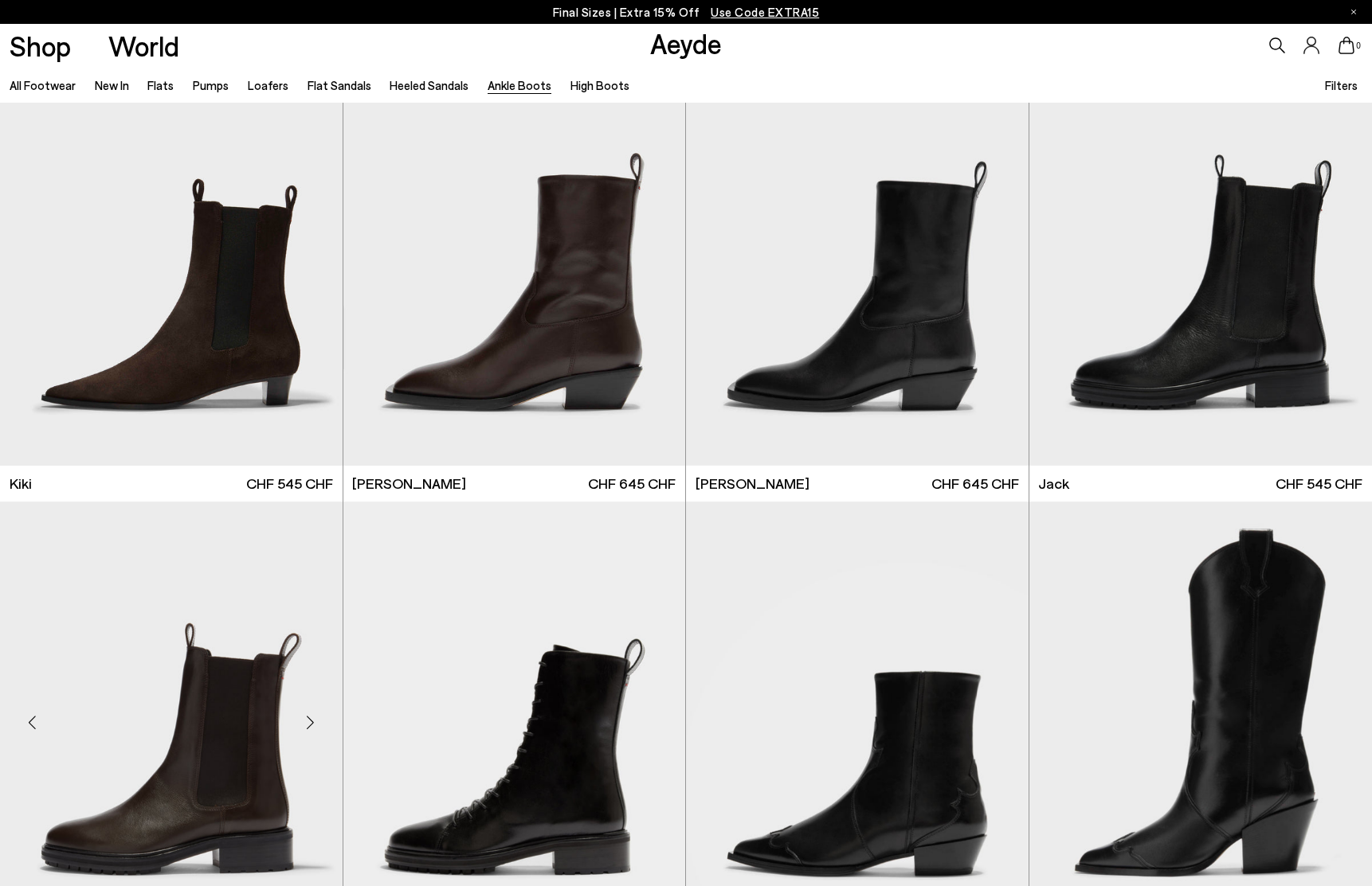
scroll to position [2864, 0]
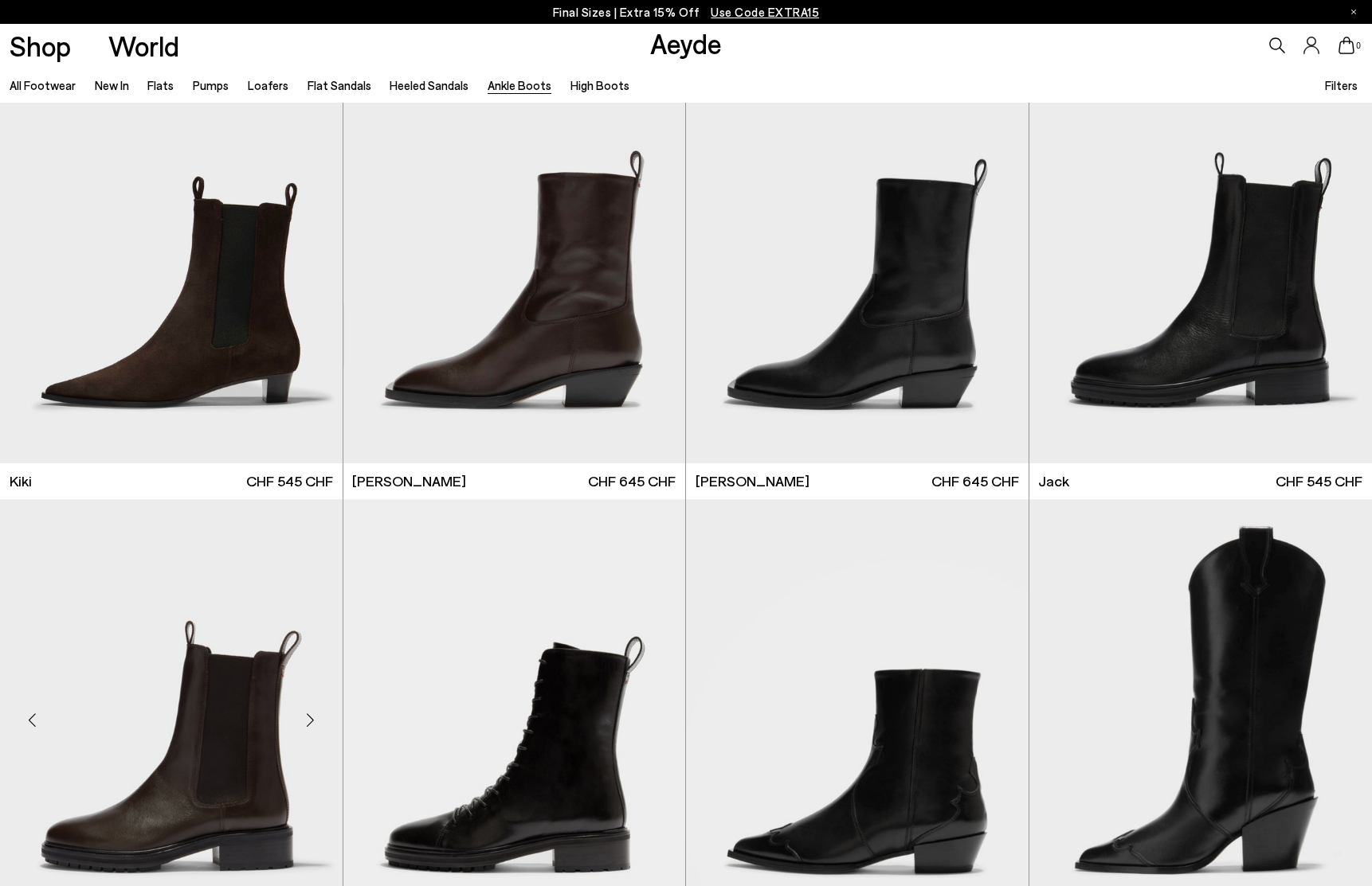
click at [313, 734] on div "Next slide" at bounding box center [311, 721] width 48 height 48
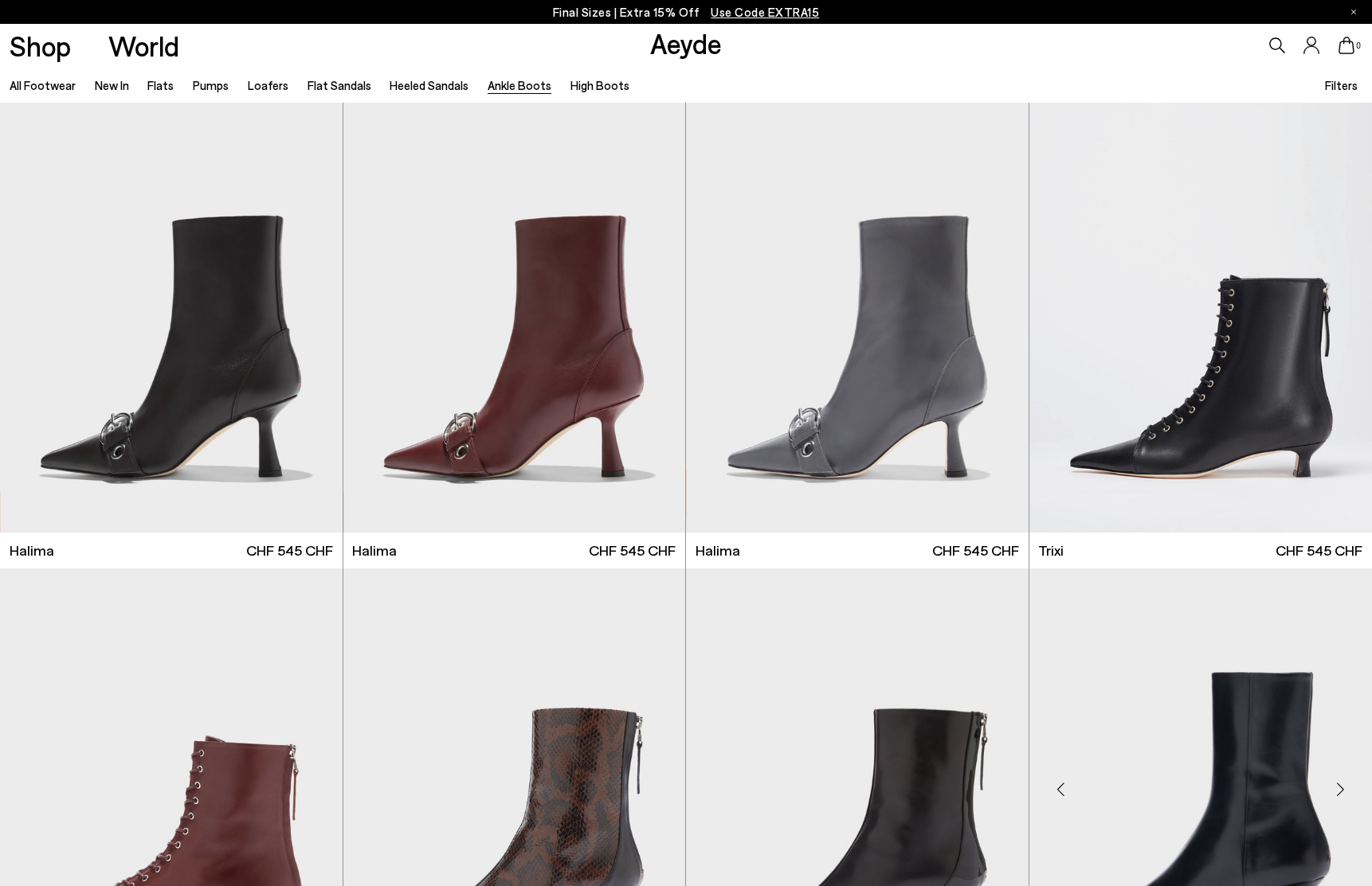
scroll to position [0, 0]
click at [570, 83] on link "High Boots" at bounding box center [600, 84] width 59 height 14
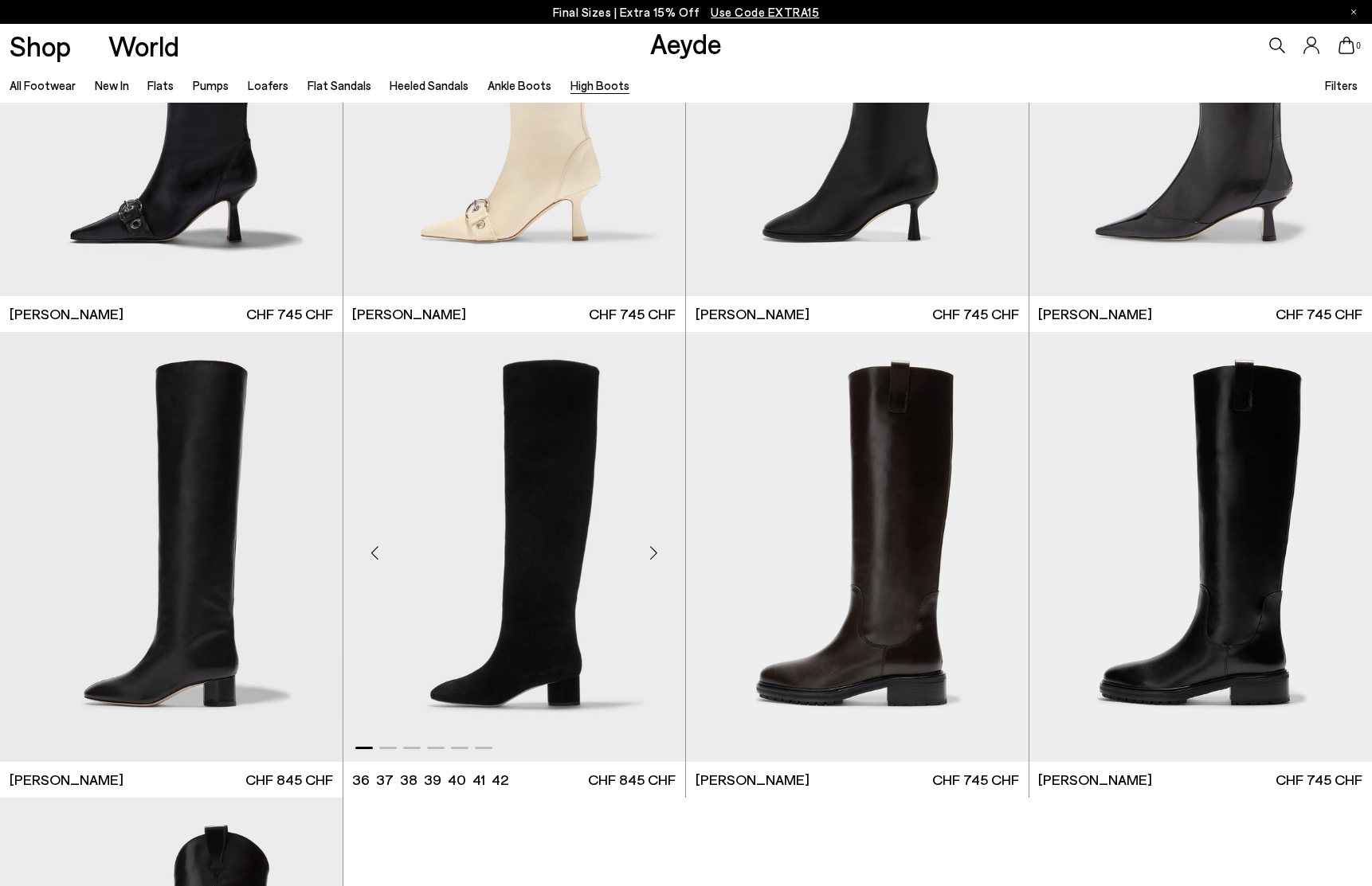
scroll to position [235, 0]
click at [891, 551] on img "1 / 6" at bounding box center [857, 548] width 342 height 430
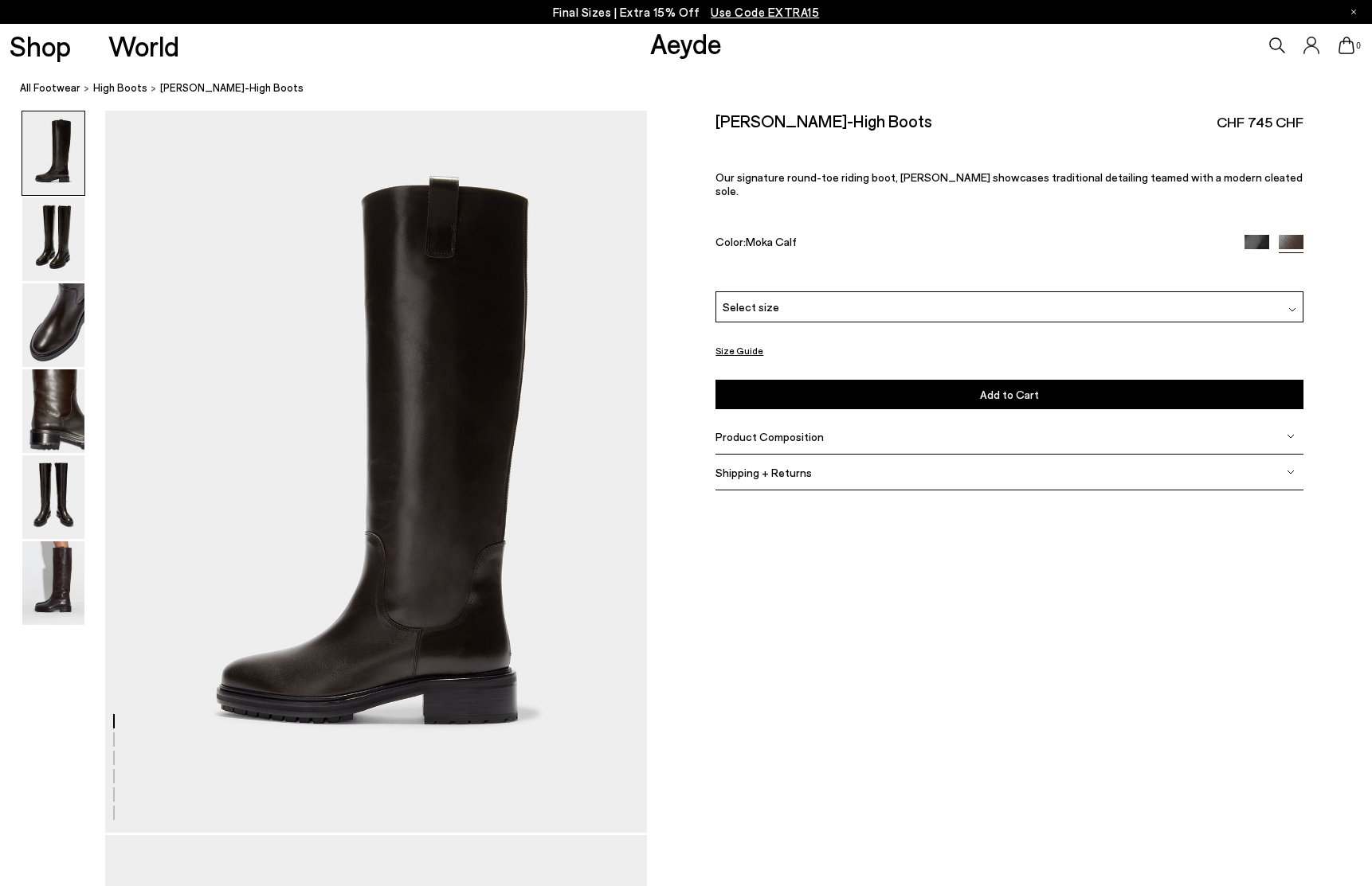
click at [871, 303] on div "Select size" at bounding box center [1010, 307] width 588 height 32
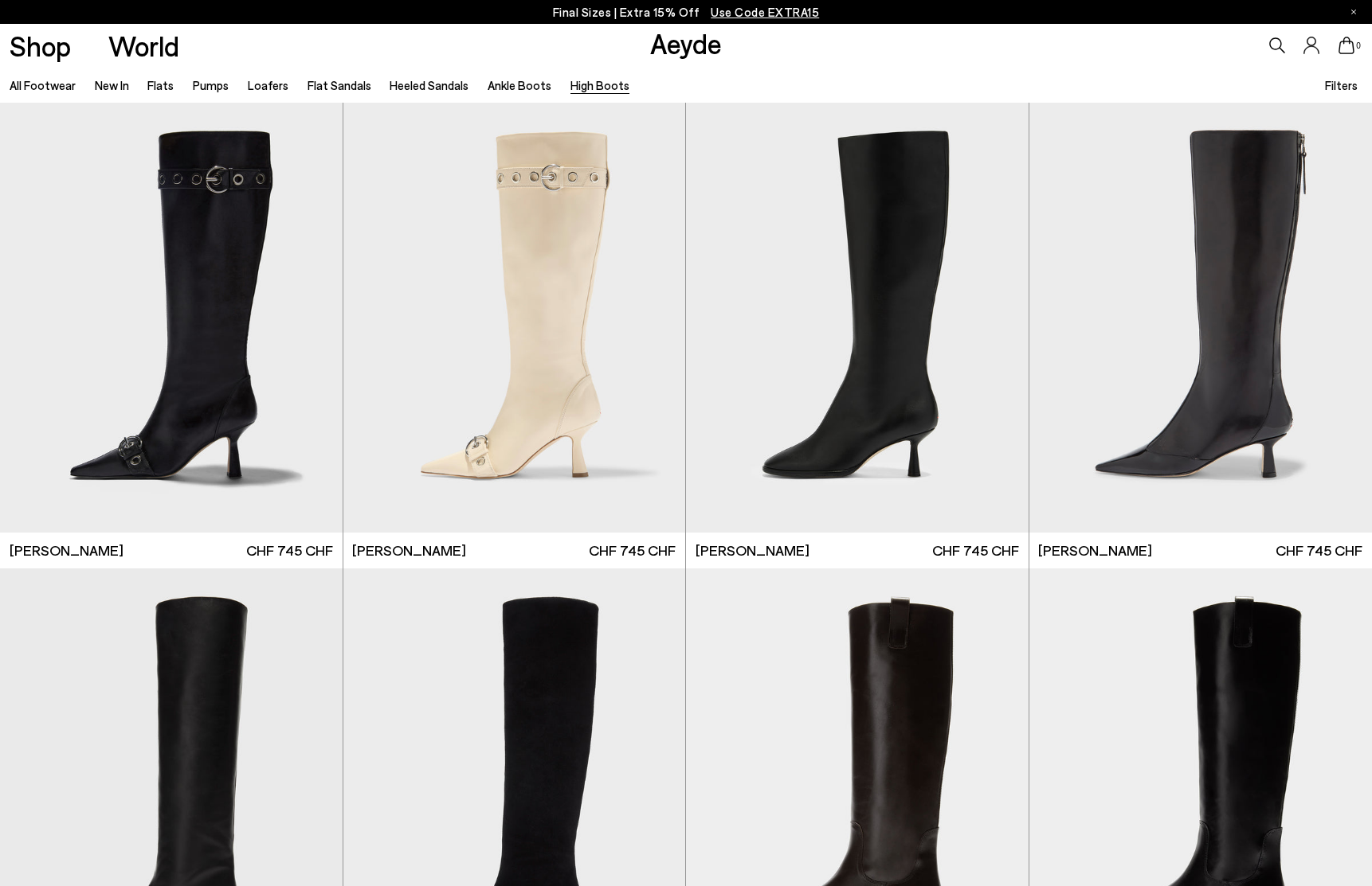
scroll to position [235, 0]
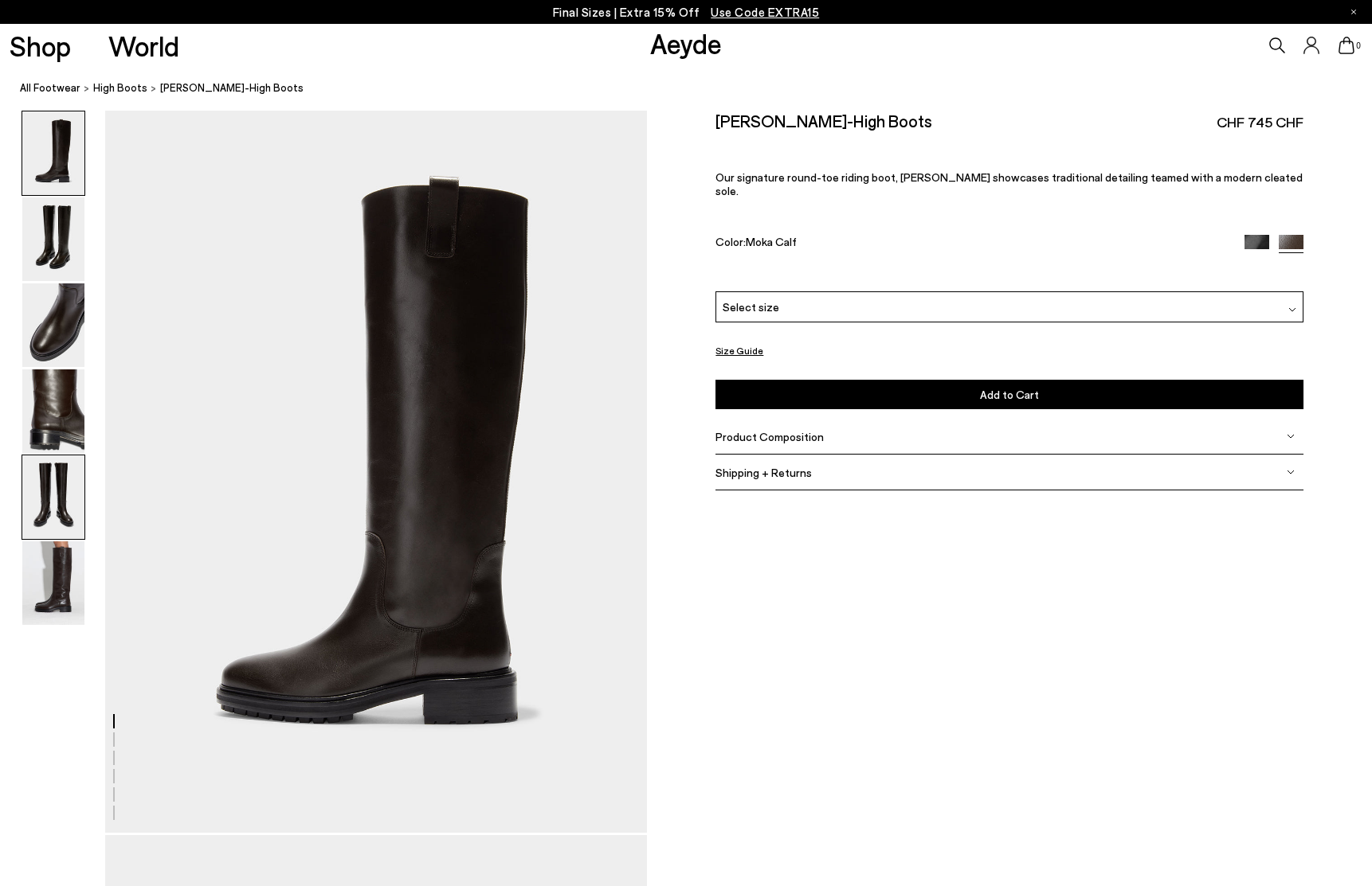
click at [71, 486] on img at bounding box center [53, 498] width 62 height 83
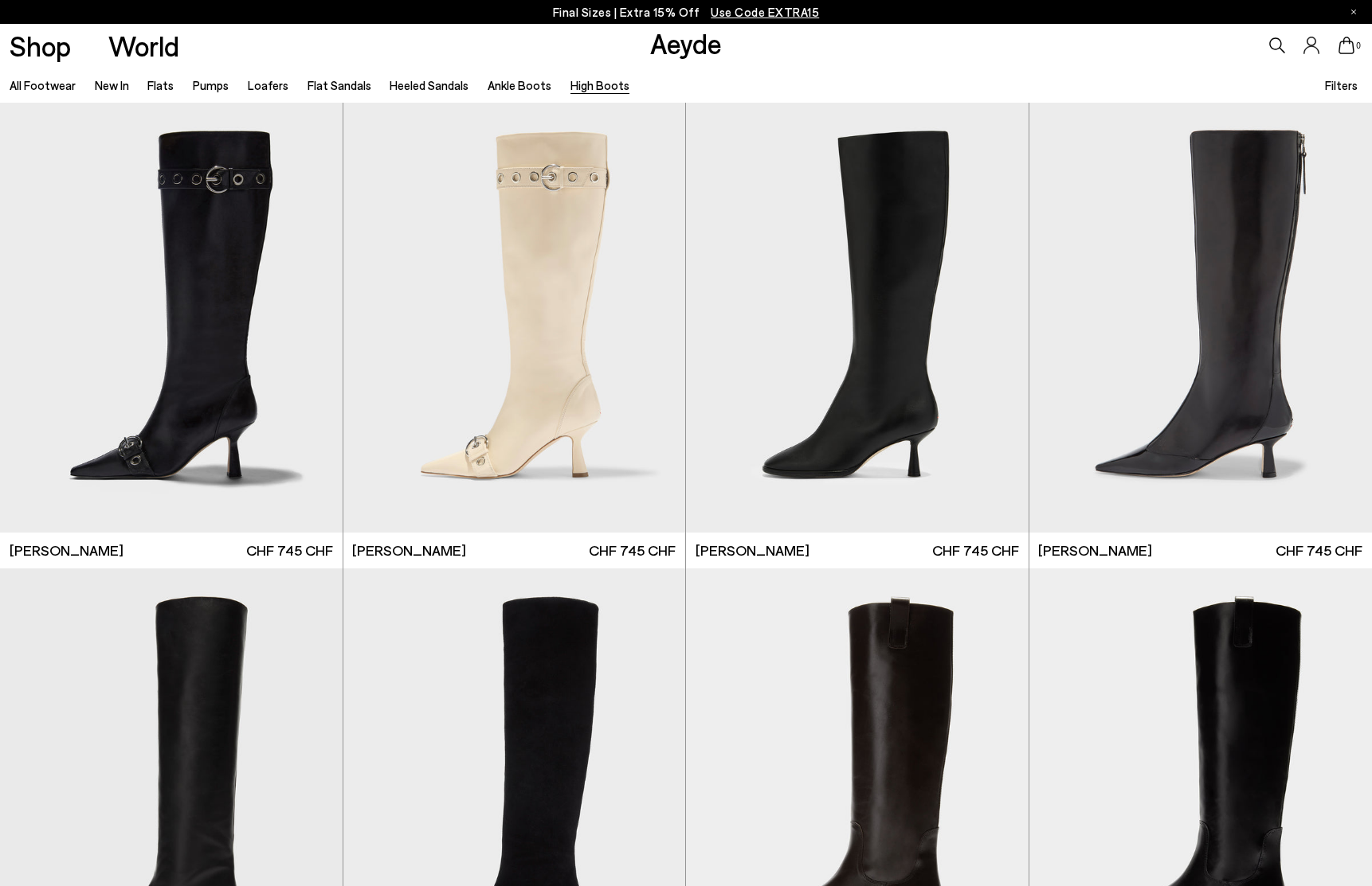
scroll to position [235, 0]
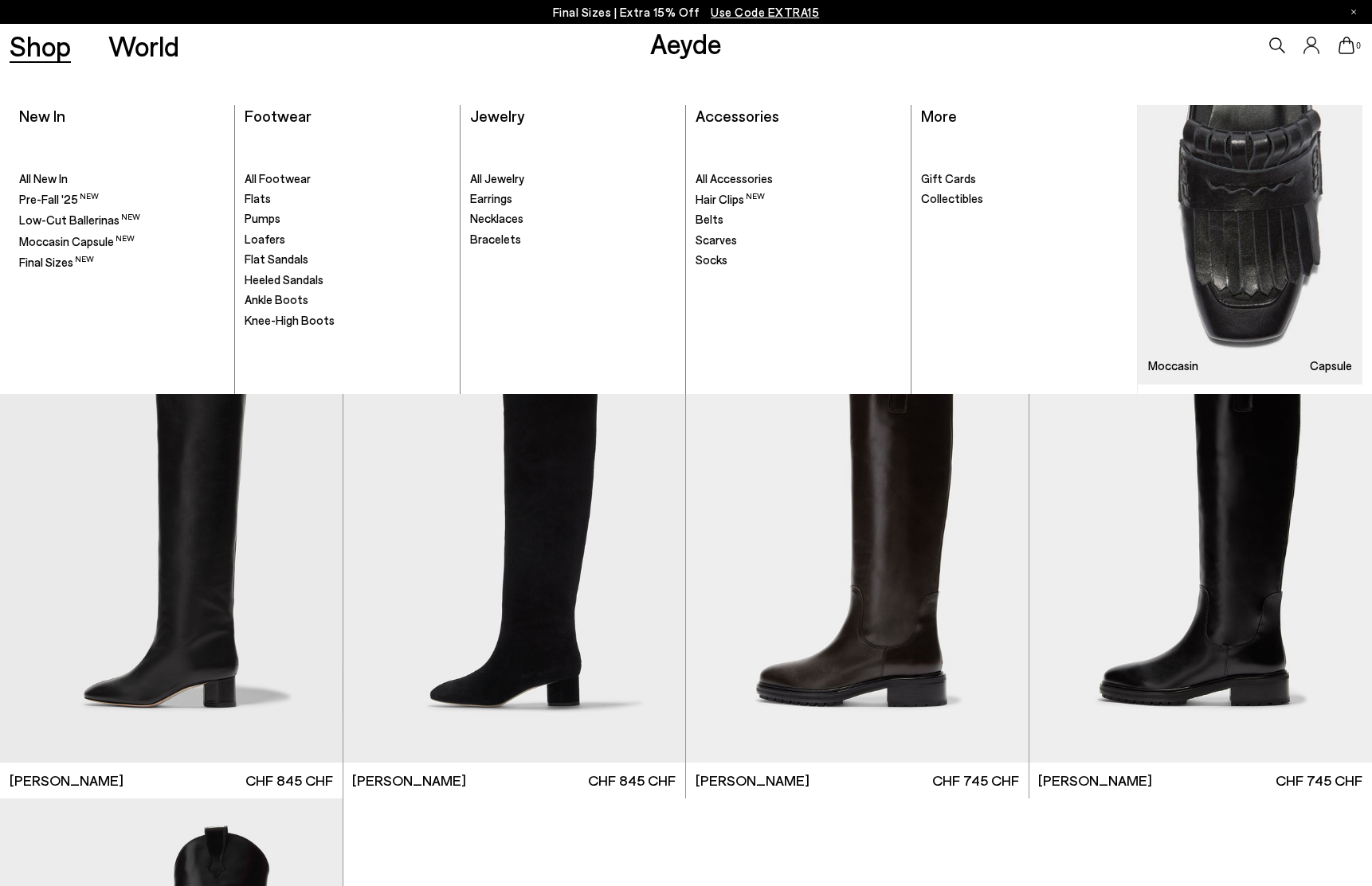
click at [37, 41] on link "Shop" at bounding box center [40, 45] width 61 height 28
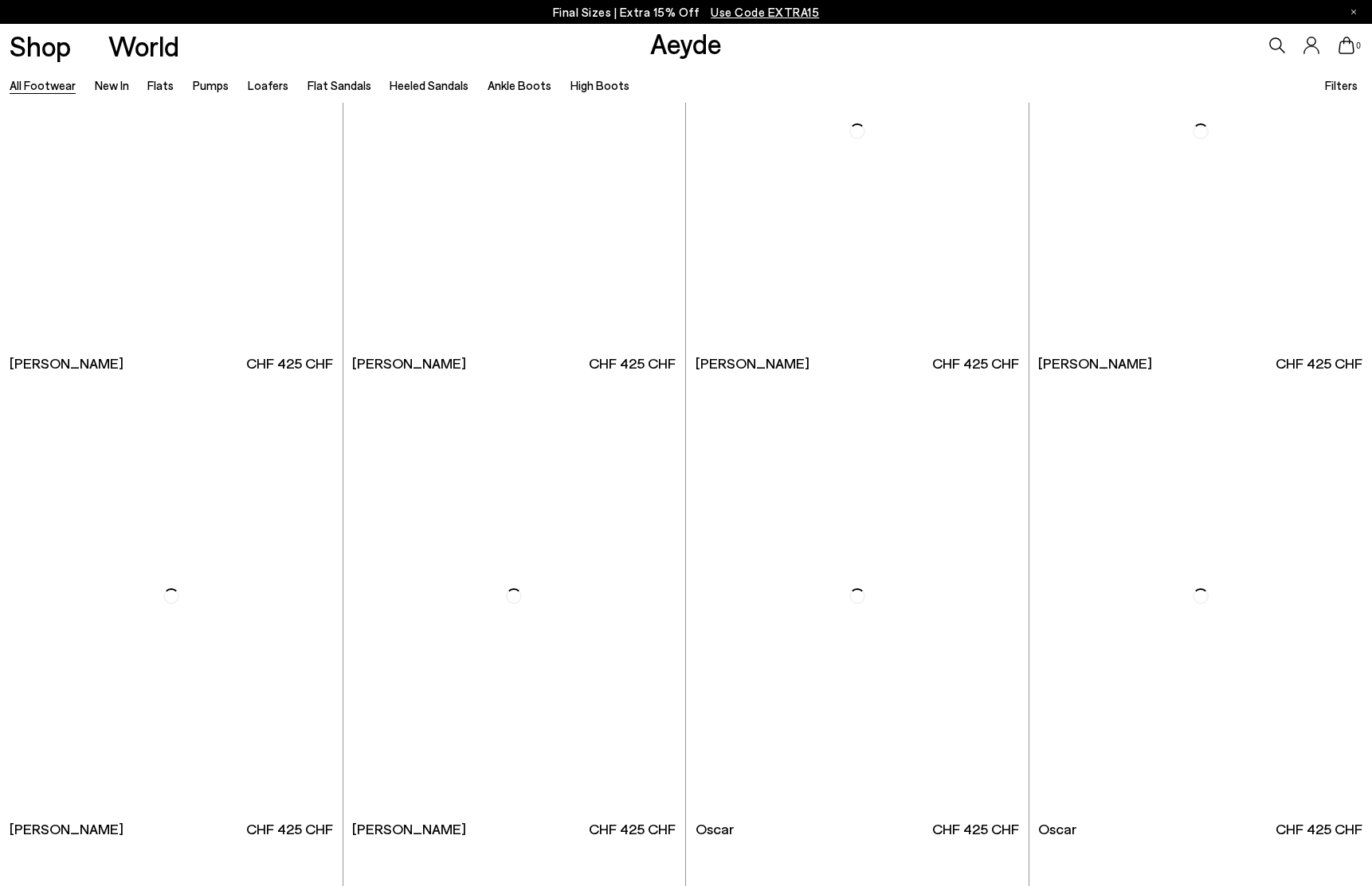
scroll to position [1582, 0]
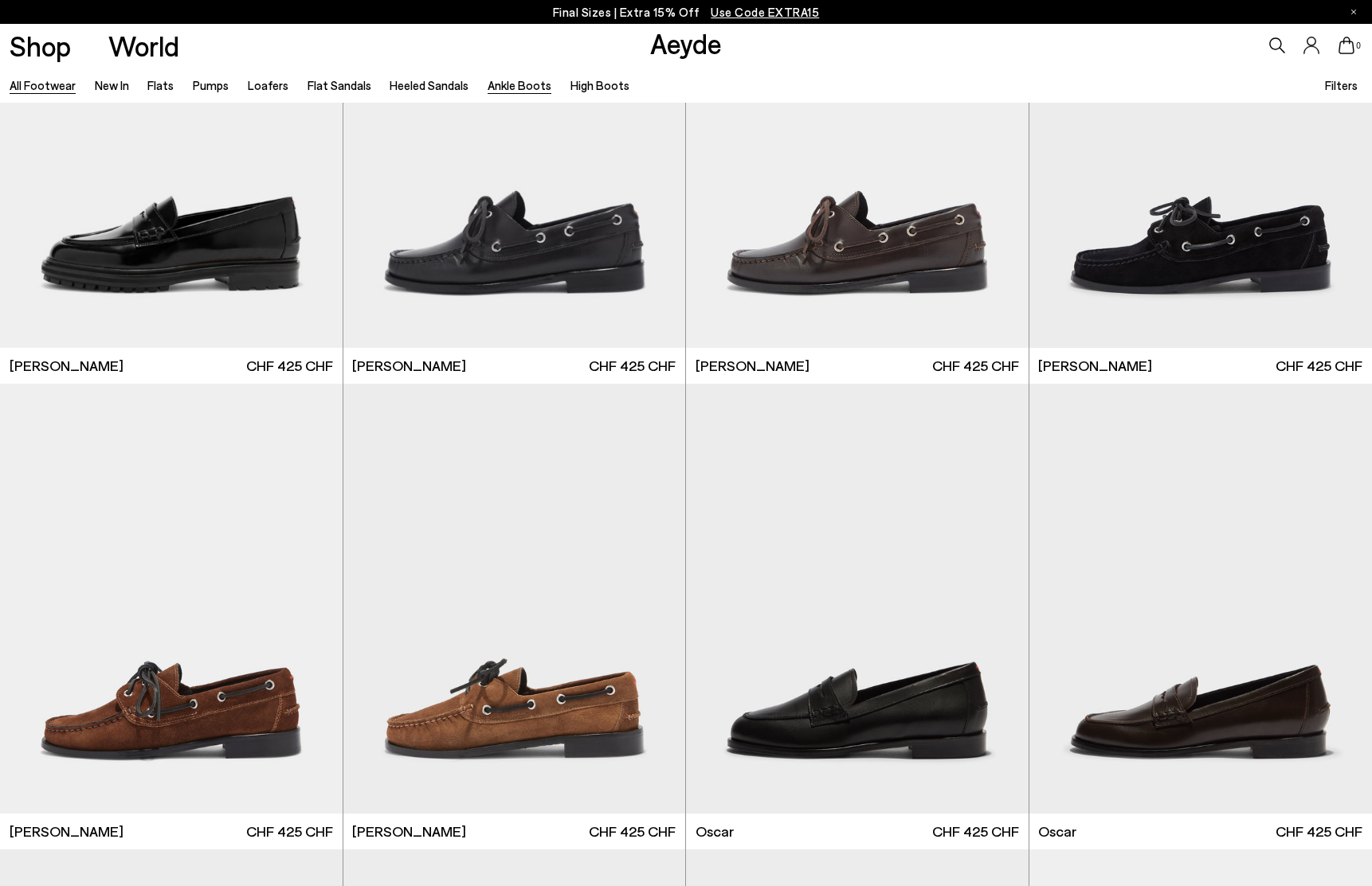
click at [494, 88] on link "Ankle Boots" at bounding box center [519, 84] width 64 height 14
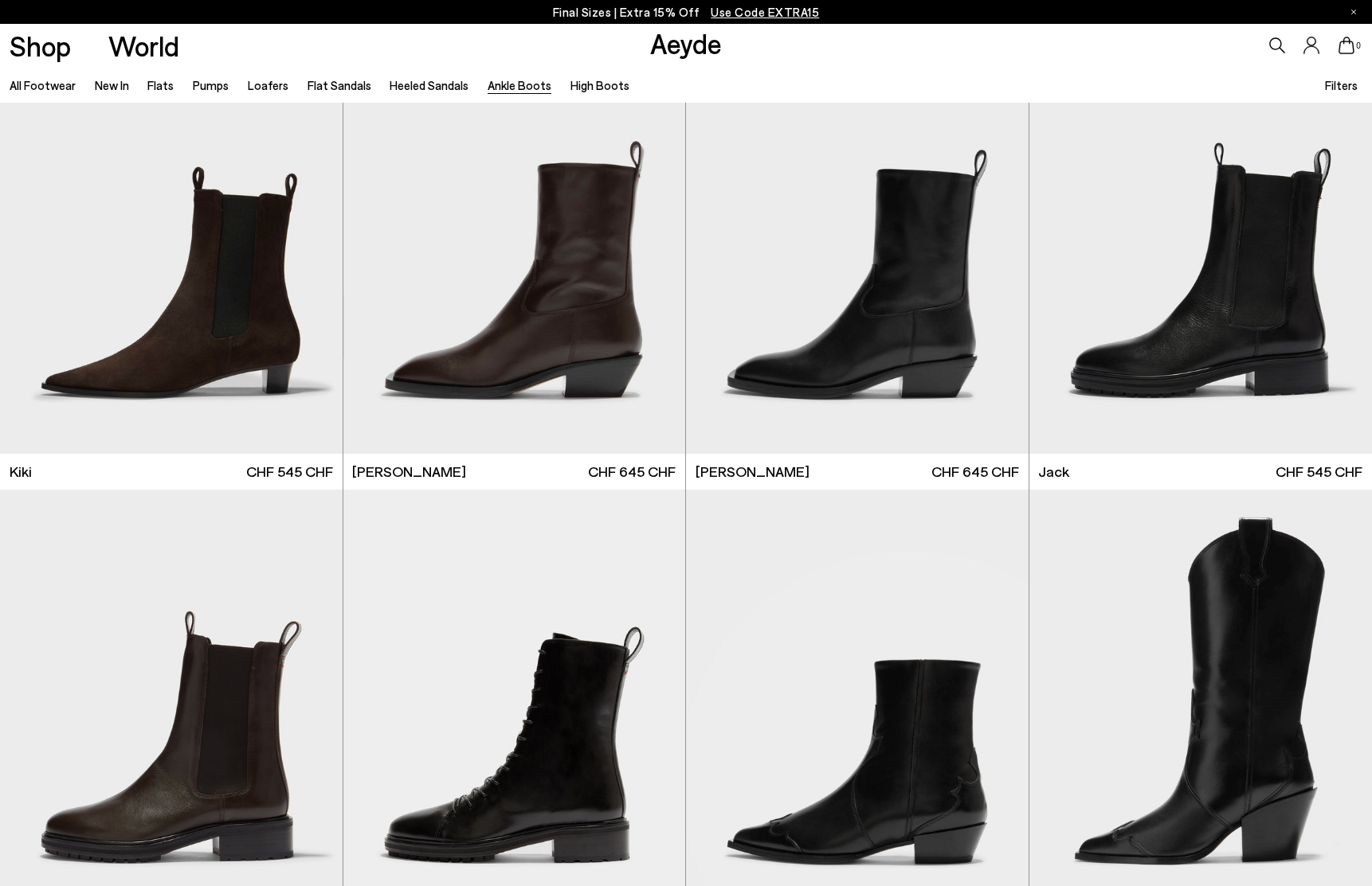
scroll to position [2891, 0]
